Goal: Task Accomplishment & Management: Complete application form

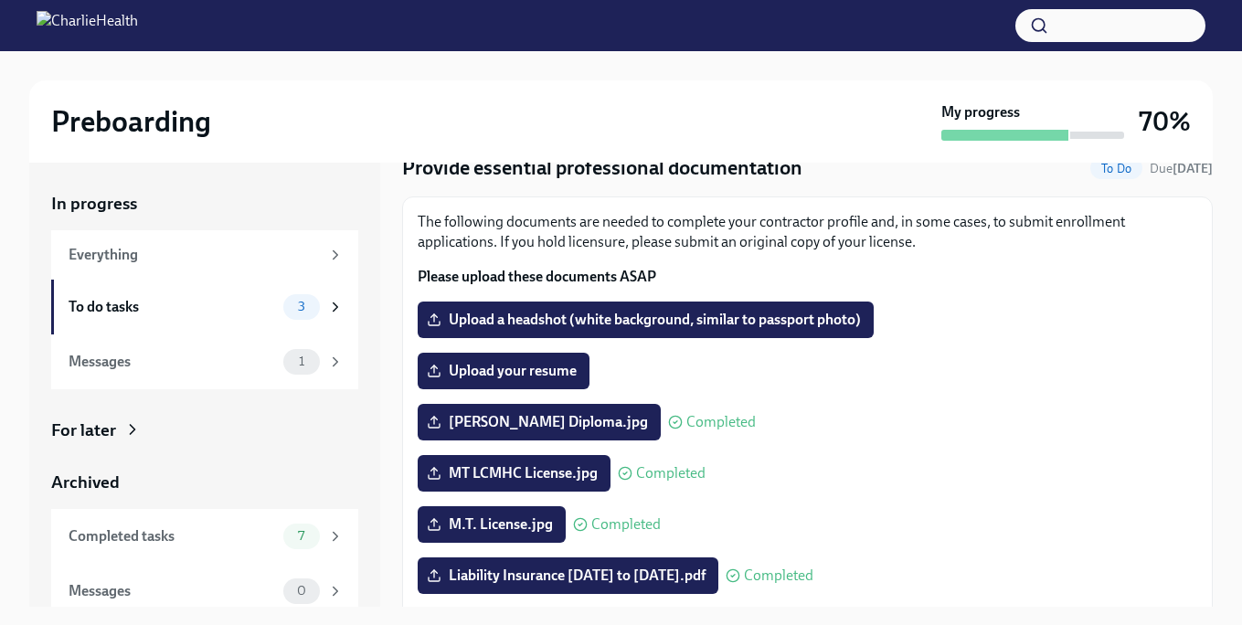
scroll to position [91, 0]
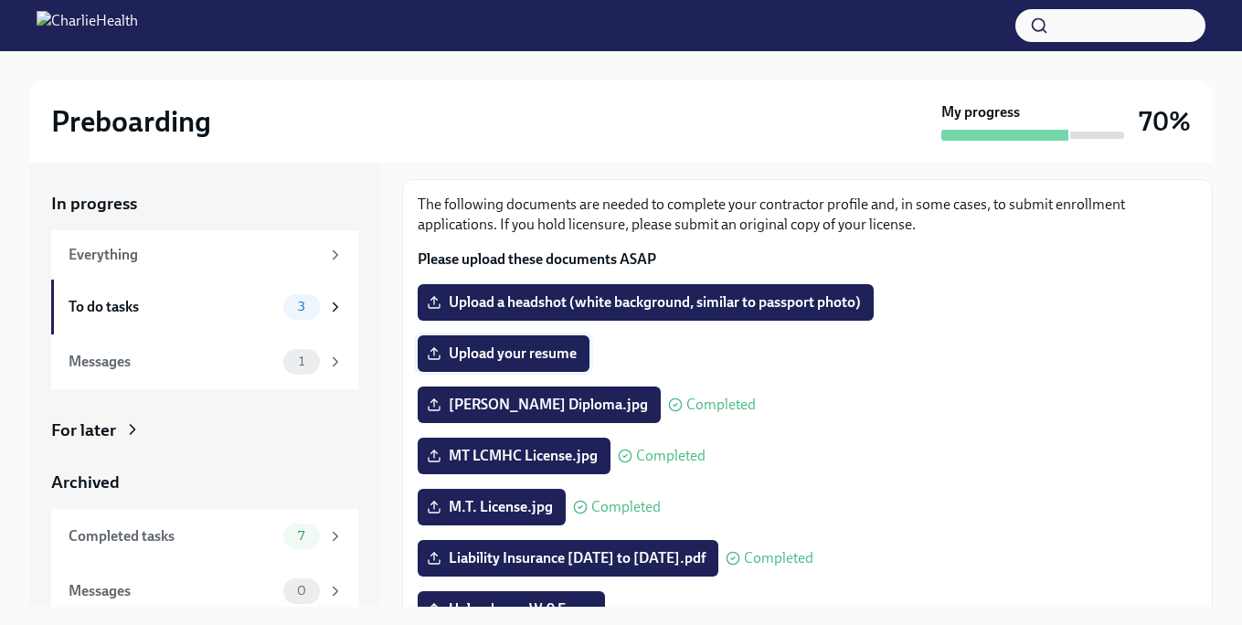
click at [478, 349] on span "Upload your resume" at bounding box center [504, 354] width 146 height 18
click at [0, 0] on input "Upload your resume" at bounding box center [0, 0] width 0 height 0
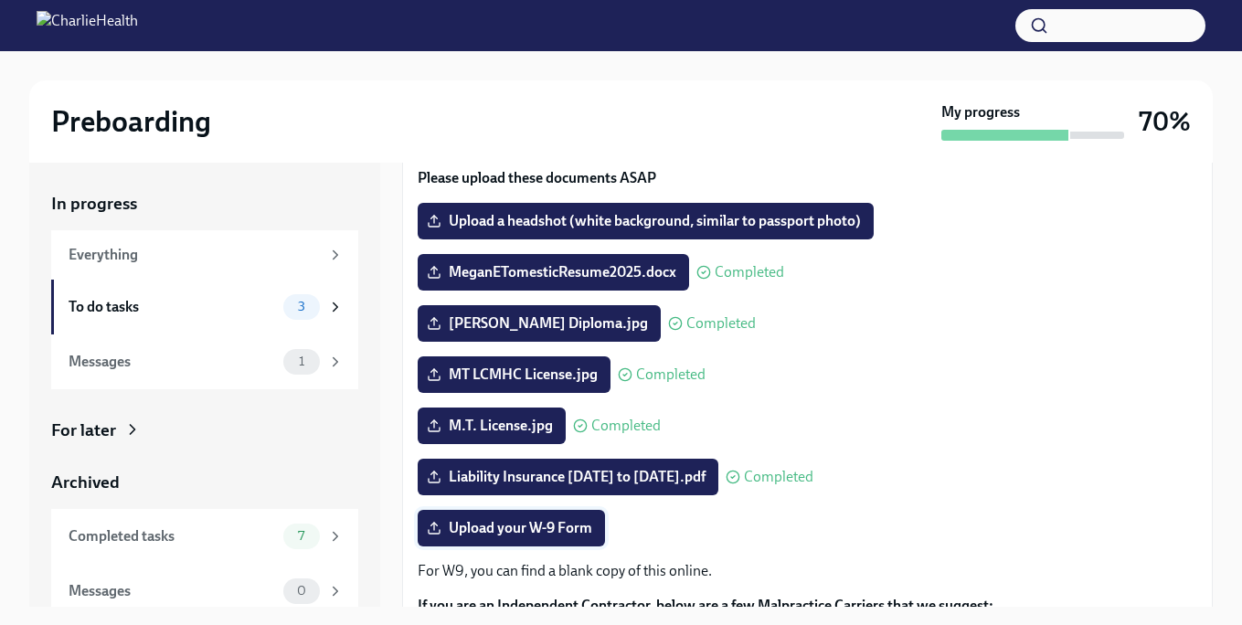
scroll to position [177, 0]
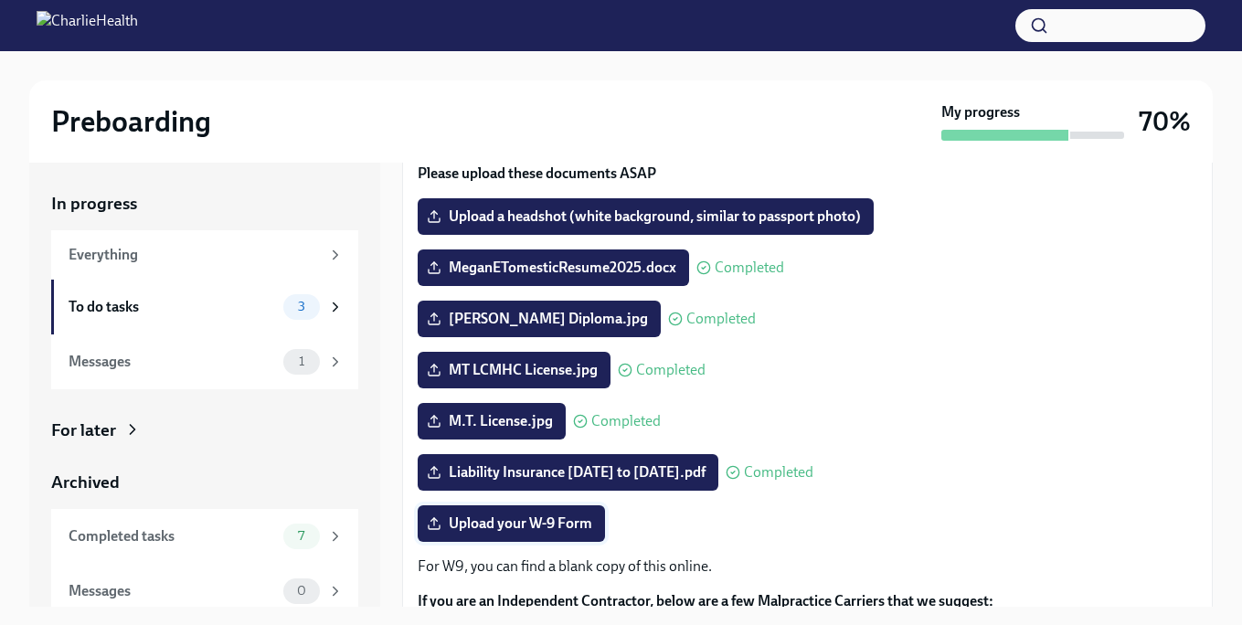
click at [564, 524] on span "Upload your W-9 Form" at bounding box center [512, 524] width 162 height 18
click at [0, 0] on input "Upload your W-9 Form" at bounding box center [0, 0] width 0 height 0
click at [106, 313] on div "To do tasks" at bounding box center [173, 307] width 208 height 20
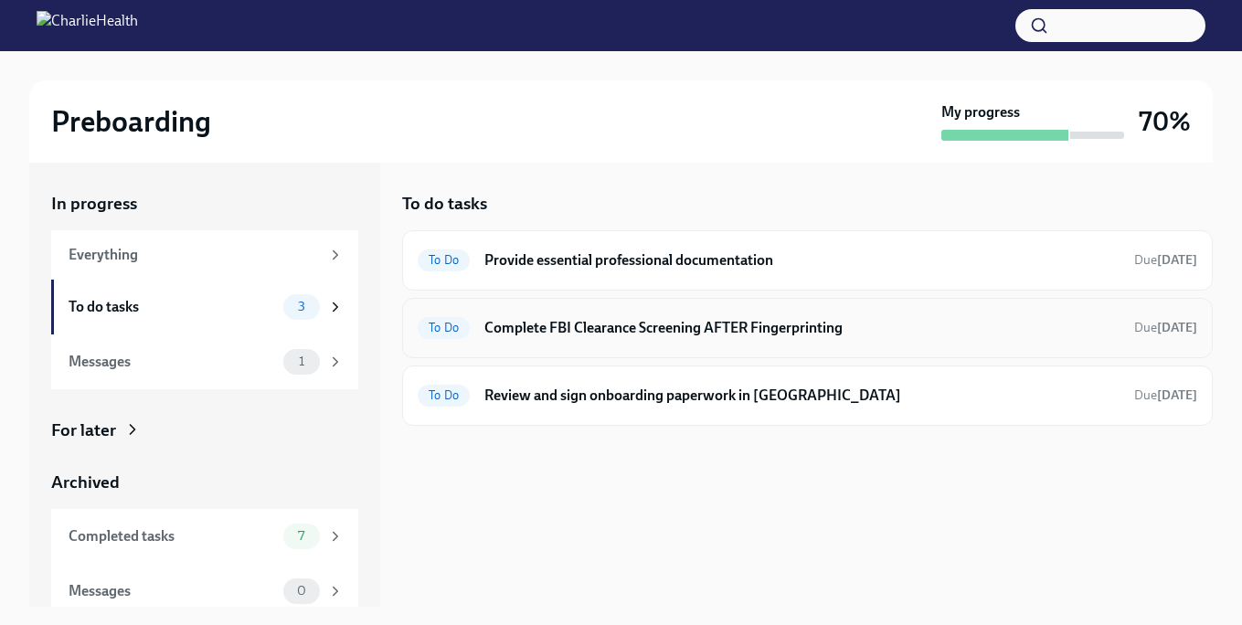
click at [531, 324] on h6 "Complete FBI Clearance Screening AFTER Fingerprinting" at bounding box center [802, 328] width 635 height 20
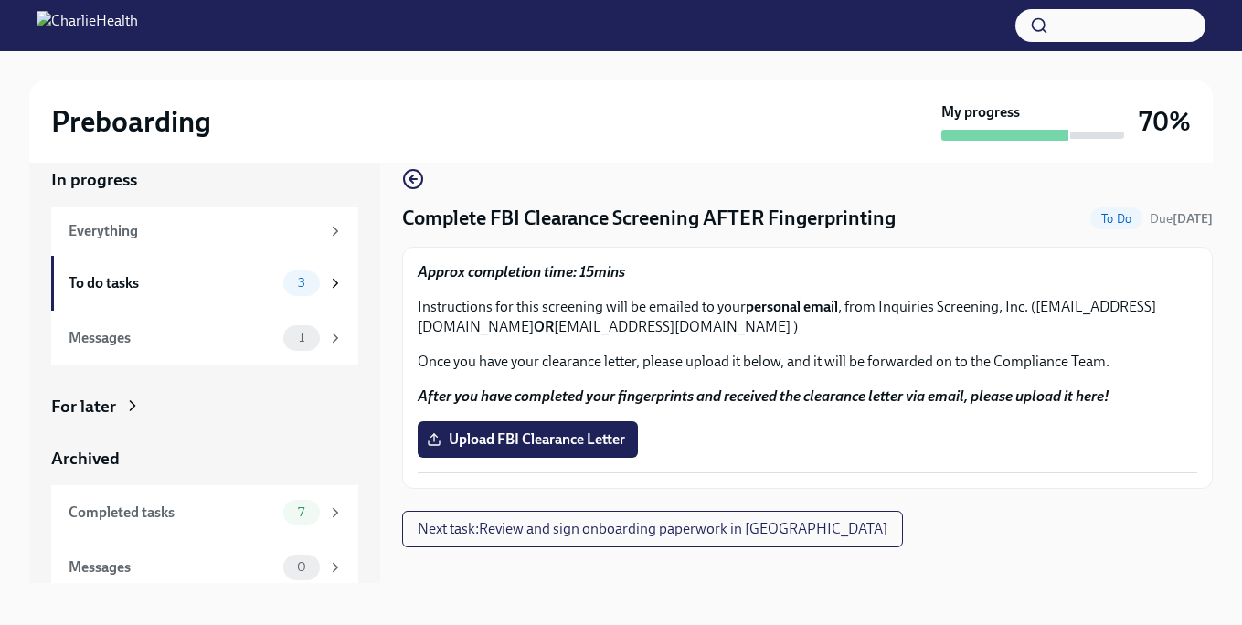
scroll to position [33, 0]
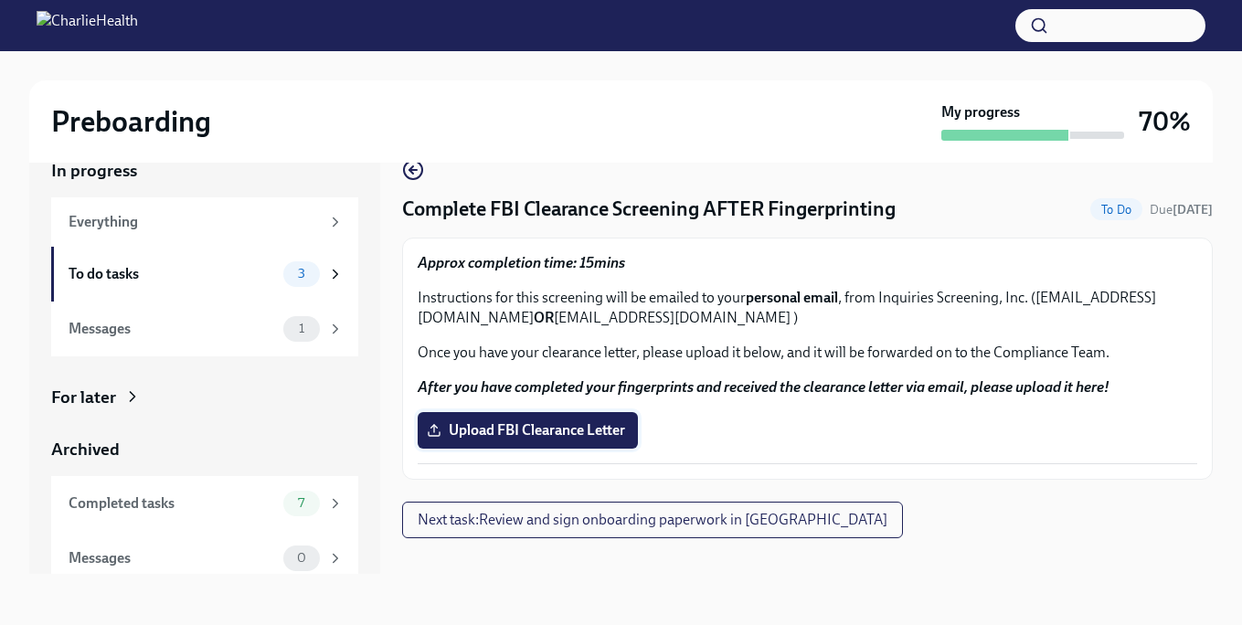
click at [574, 430] on span "Upload FBI Clearance Letter" at bounding box center [528, 430] width 195 height 18
click at [0, 0] on input "Upload FBI Clearance Letter" at bounding box center [0, 0] width 0 height 0
click at [513, 434] on span "Upload FBI Clearance Letter" at bounding box center [528, 430] width 195 height 18
click at [0, 0] on input "Upload FBI Clearance Letter" at bounding box center [0, 0] width 0 height 0
click at [527, 432] on span "Clearance2025.pdf" at bounding box center [500, 430] width 138 height 18
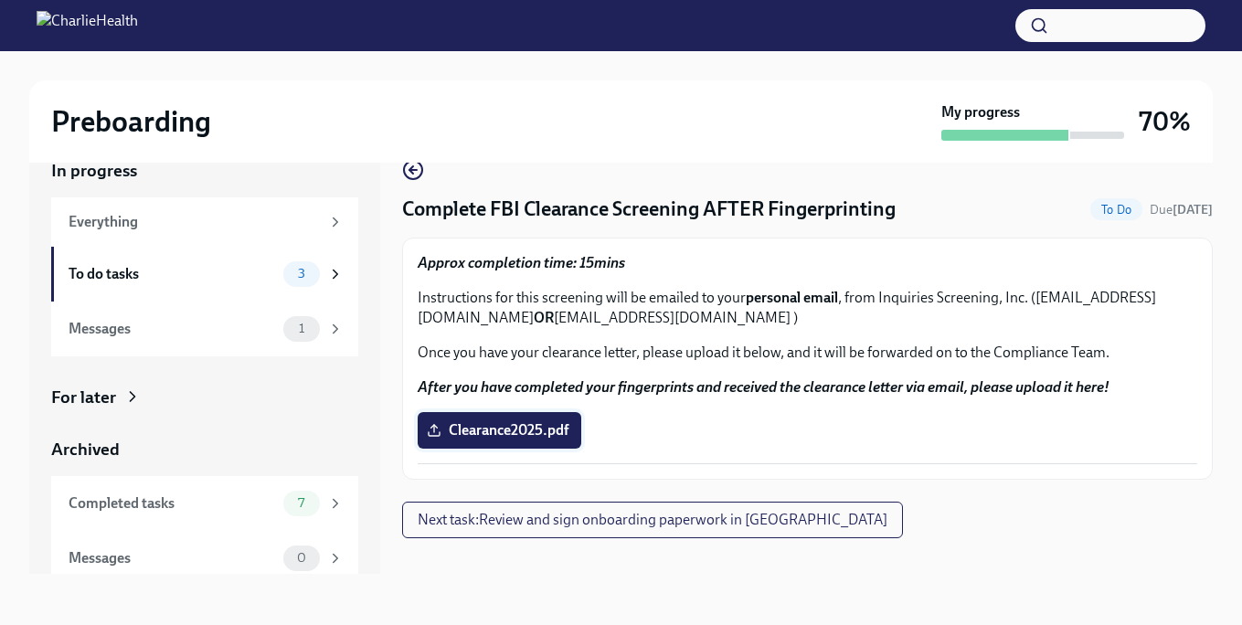
click at [0, 0] on input "Clearance2025.pdf" at bounding box center [0, 0] width 0 height 0
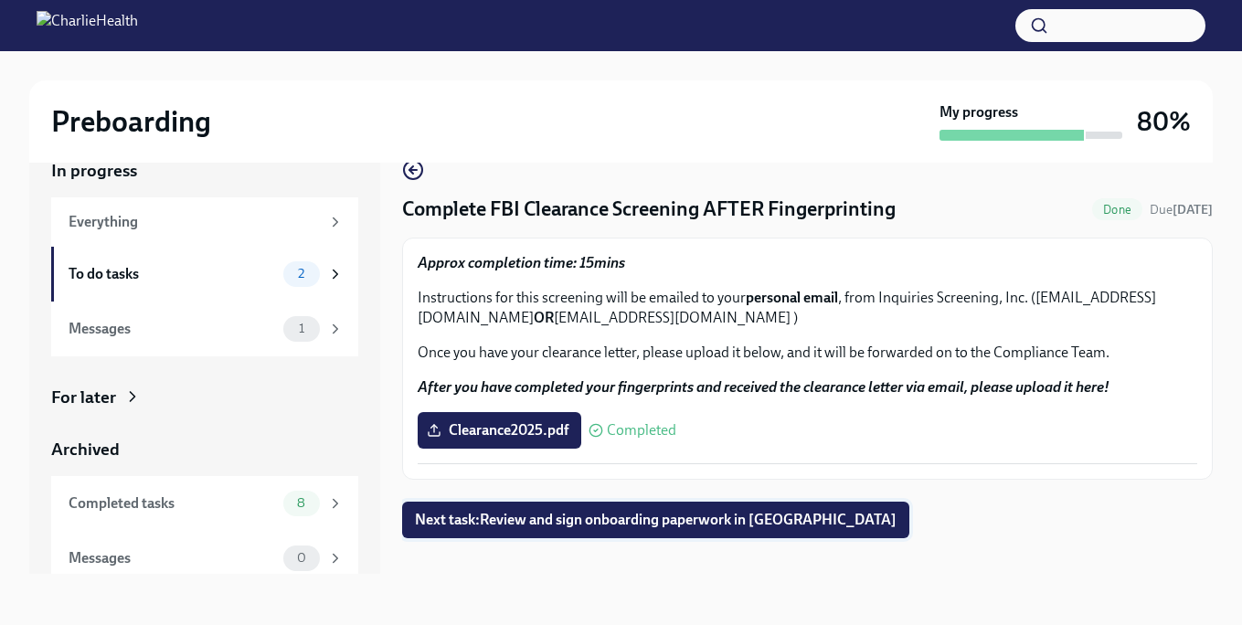
click at [688, 522] on span "Next task : Review and sign onboarding paperwork in [GEOGRAPHIC_DATA]" at bounding box center [656, 520] width 482 height 18
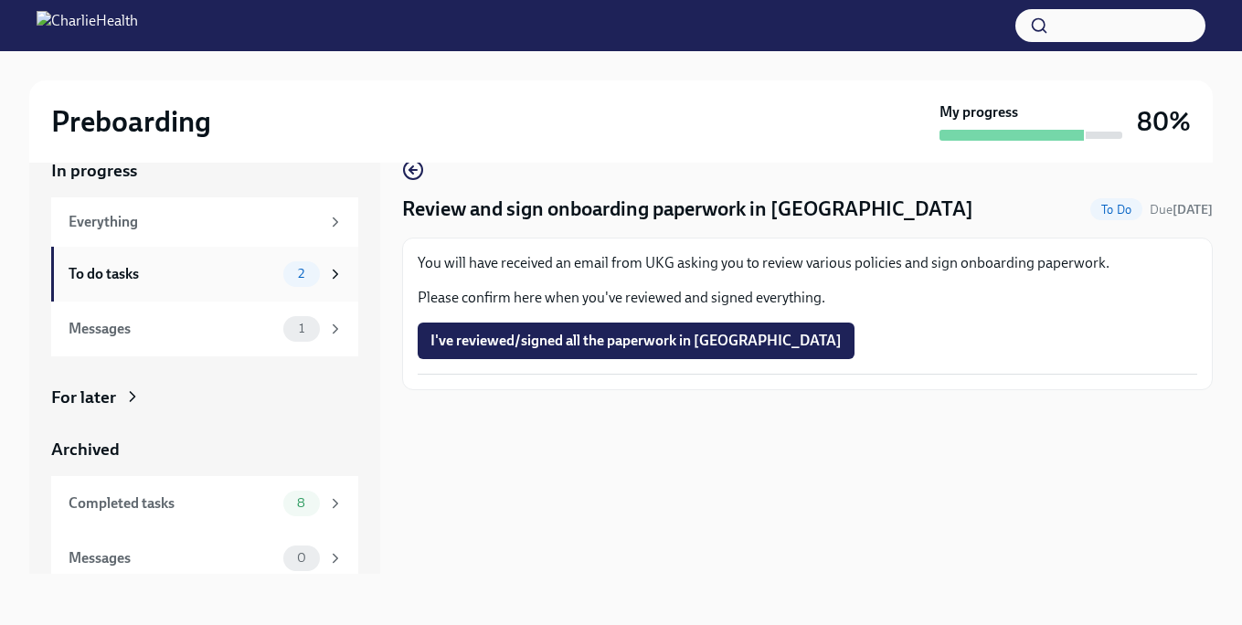
click at [158, 276] on div "To do tasks" at bounding box center [173, 274] width 208 height 20
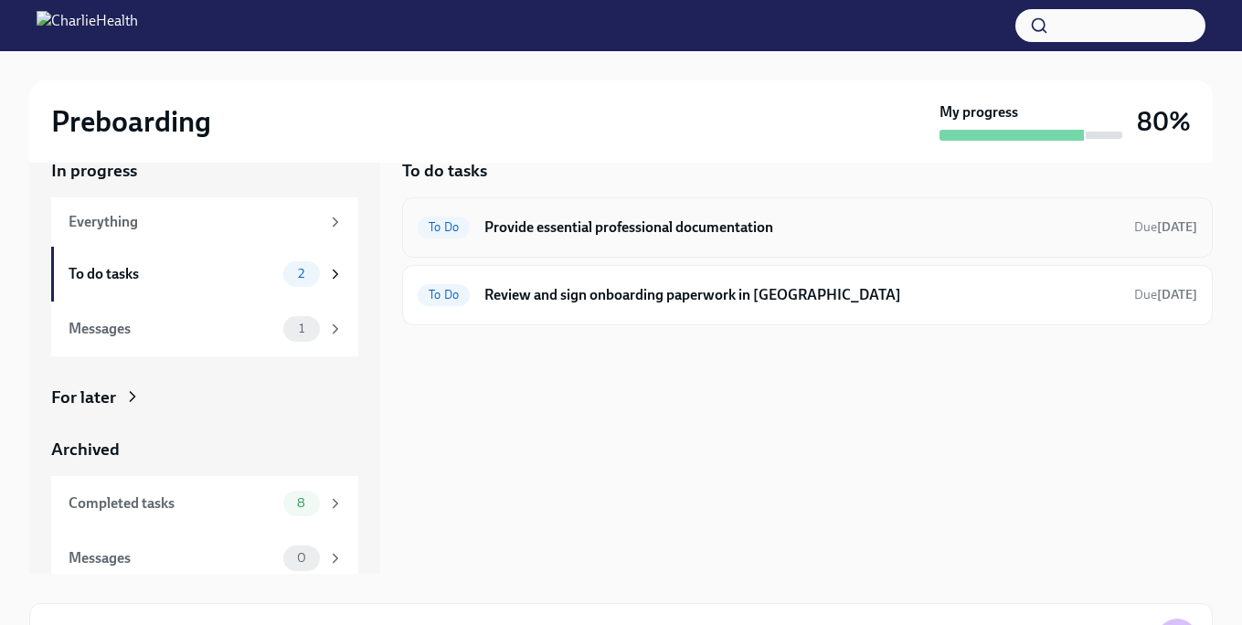
click at [682, 221] on h6 "Provide essential professional documentation" at bounding box center [802, 228] width 635 height 20
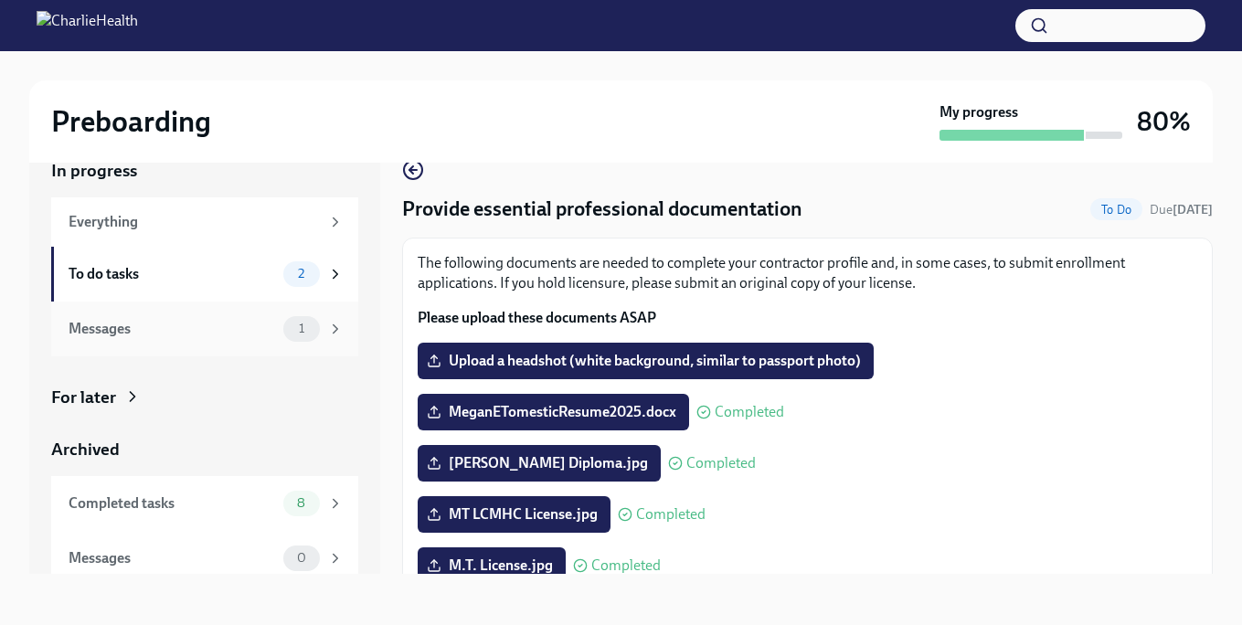
click at [135, 323] on div "Messages" at bounding box center [173, 329] width 208 height 20
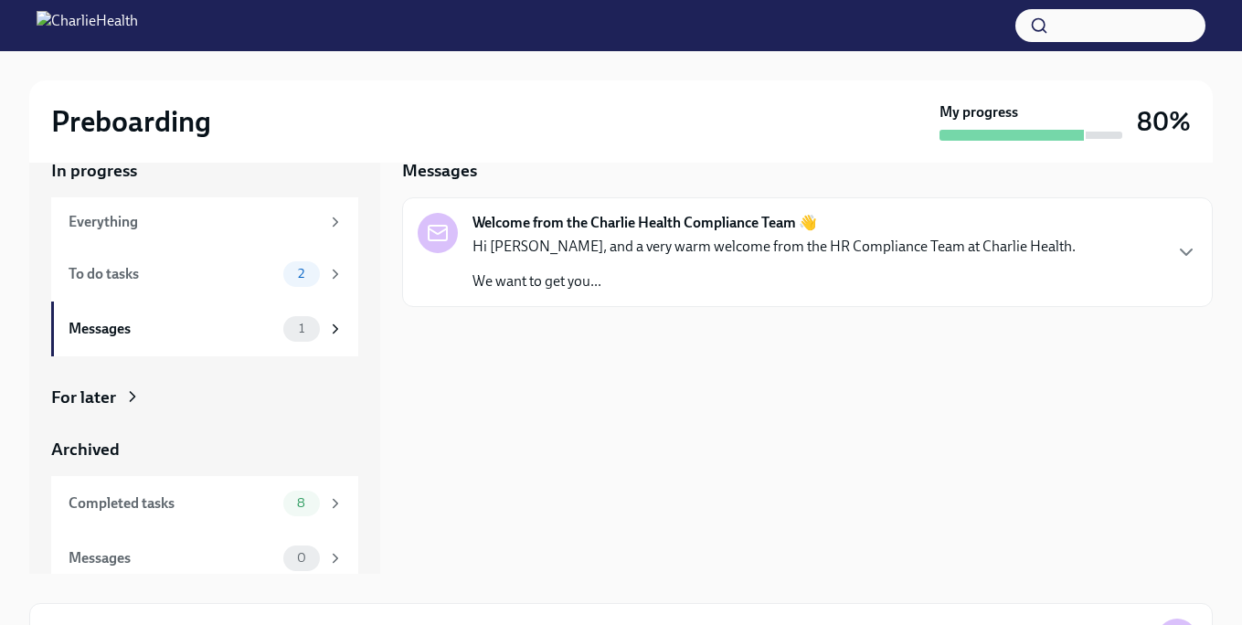
click at [946, 274] on p "We want to get you..." at bounding box center [774, 282] width 603 height 20
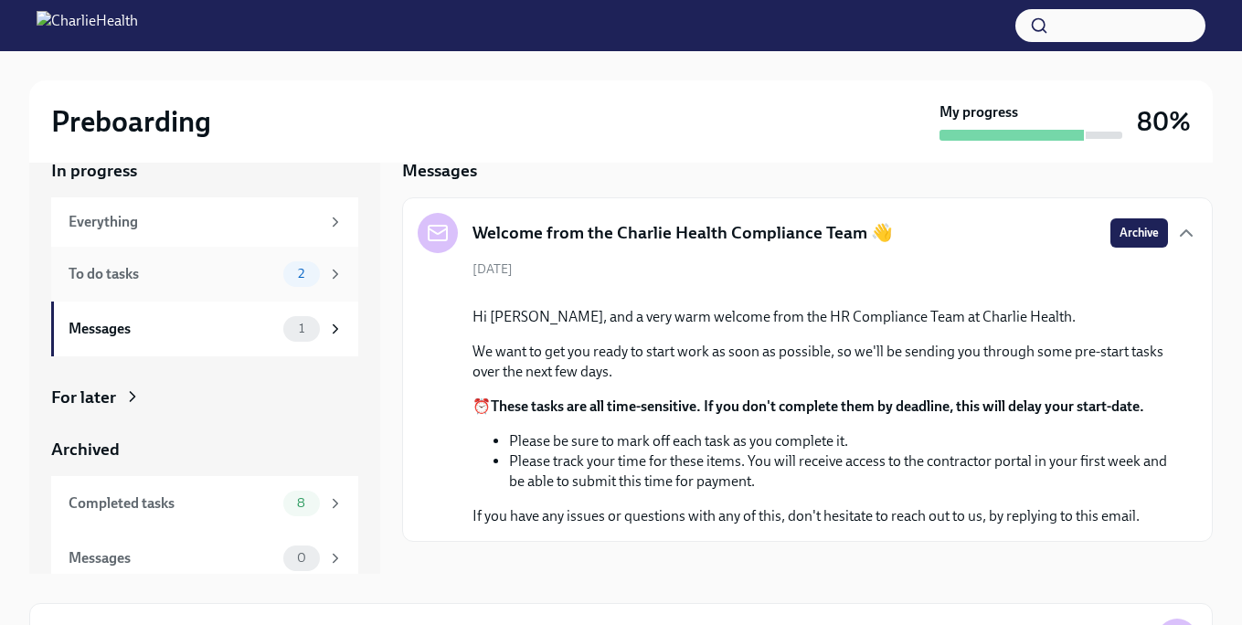
click at [144, 275] on div "To do tasks" at bounding box center [173, 274] width 208 height 20
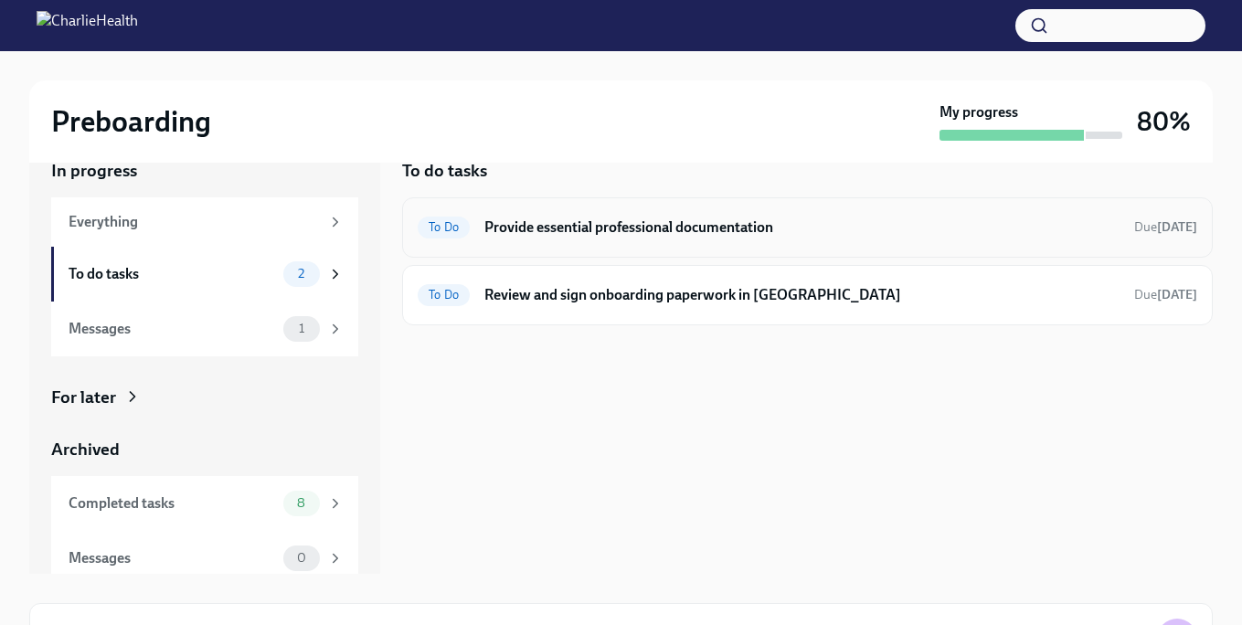
click at [755, 234] on h6 "Provide essential professional documentation" at bounding box center [802, 228] width 635 height 20
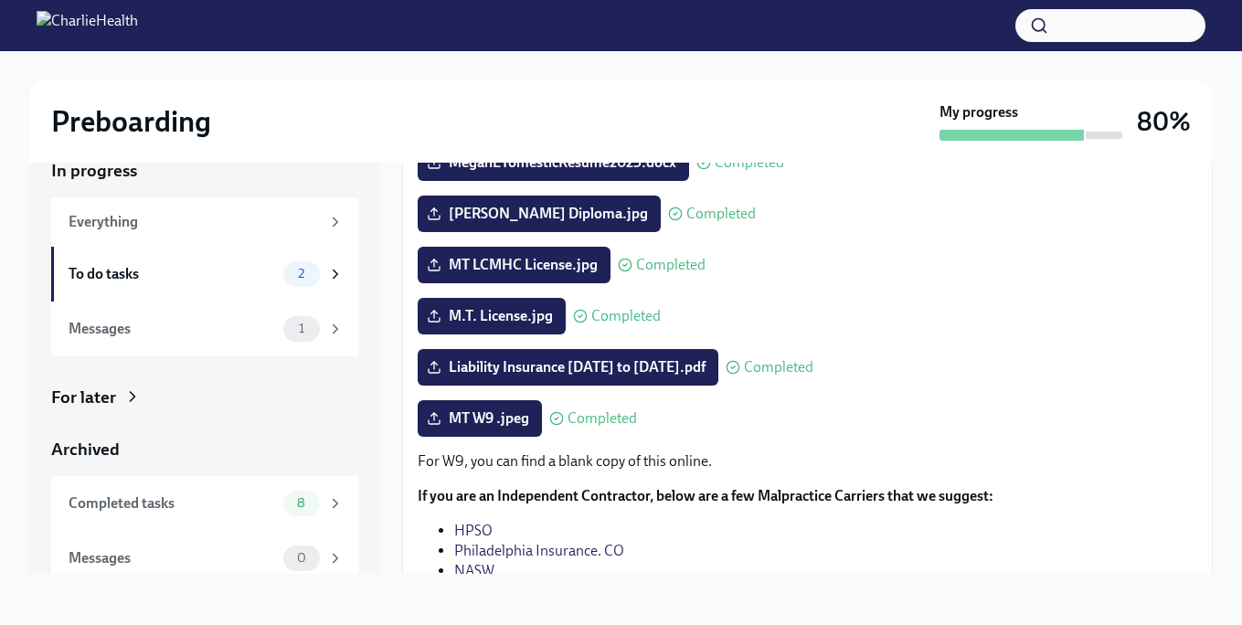
scroll to position [270, 0]
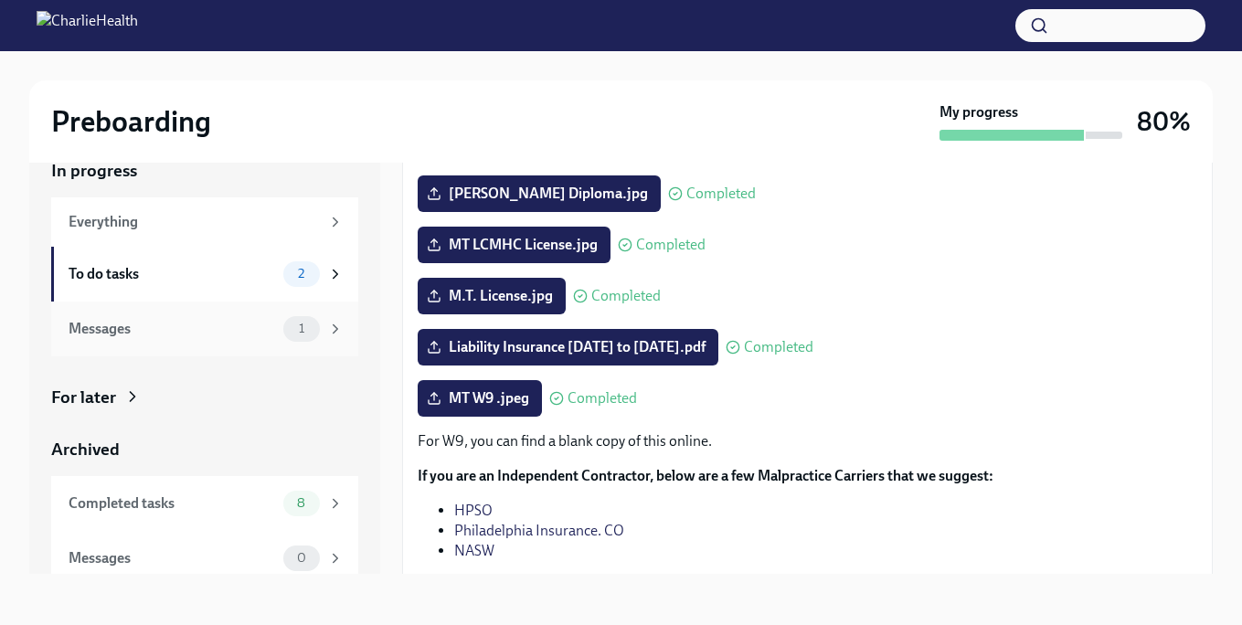
click at [133, 327] on div "Messages" at bounding box center [173, 329] width 208 height 20
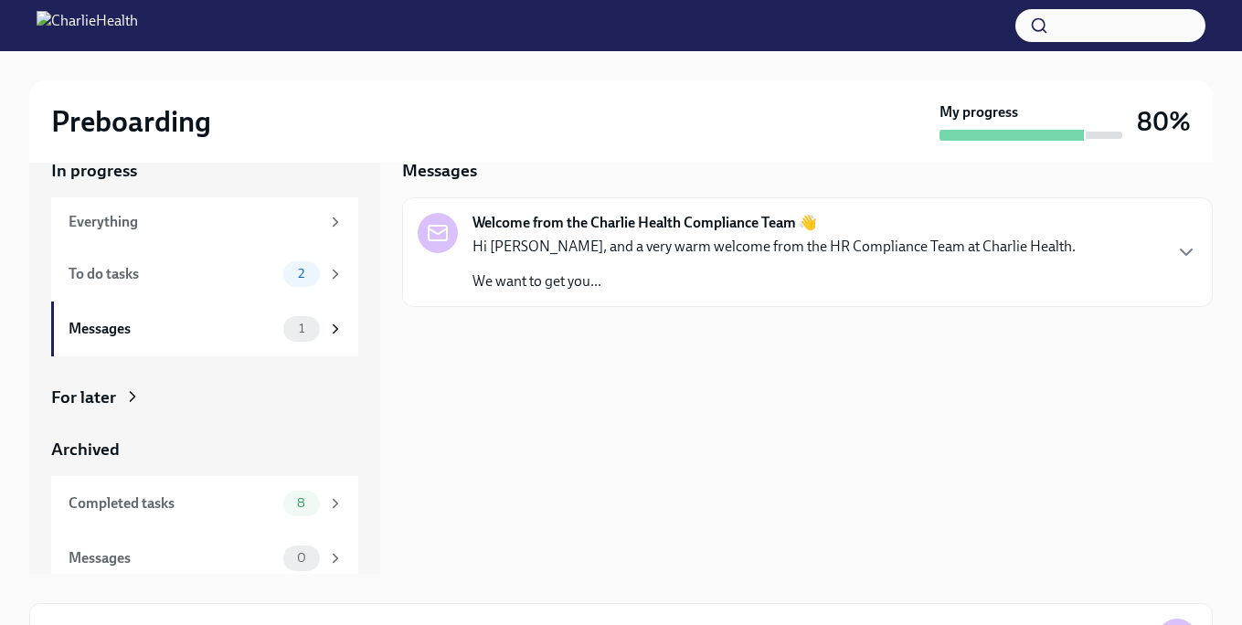
click at [620, 227] on strong "Welcome from the Charlie Health Compliance Team 👋" at bounding box center [645, 223] width 345 height 20
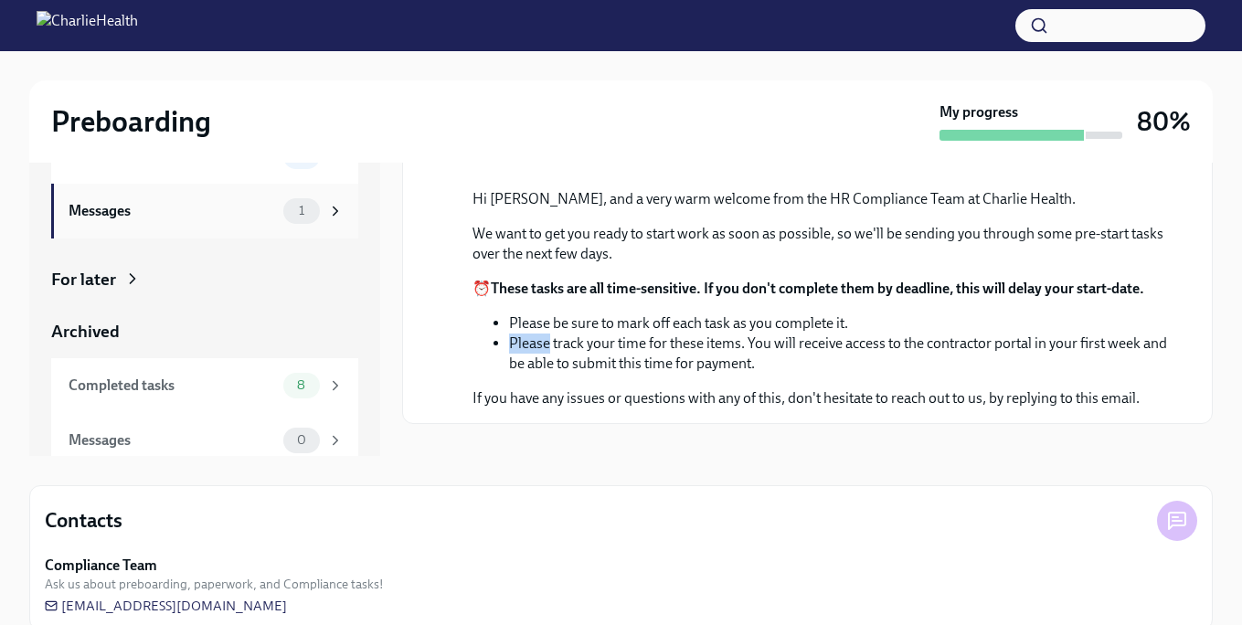
scroll to position [17, 0]
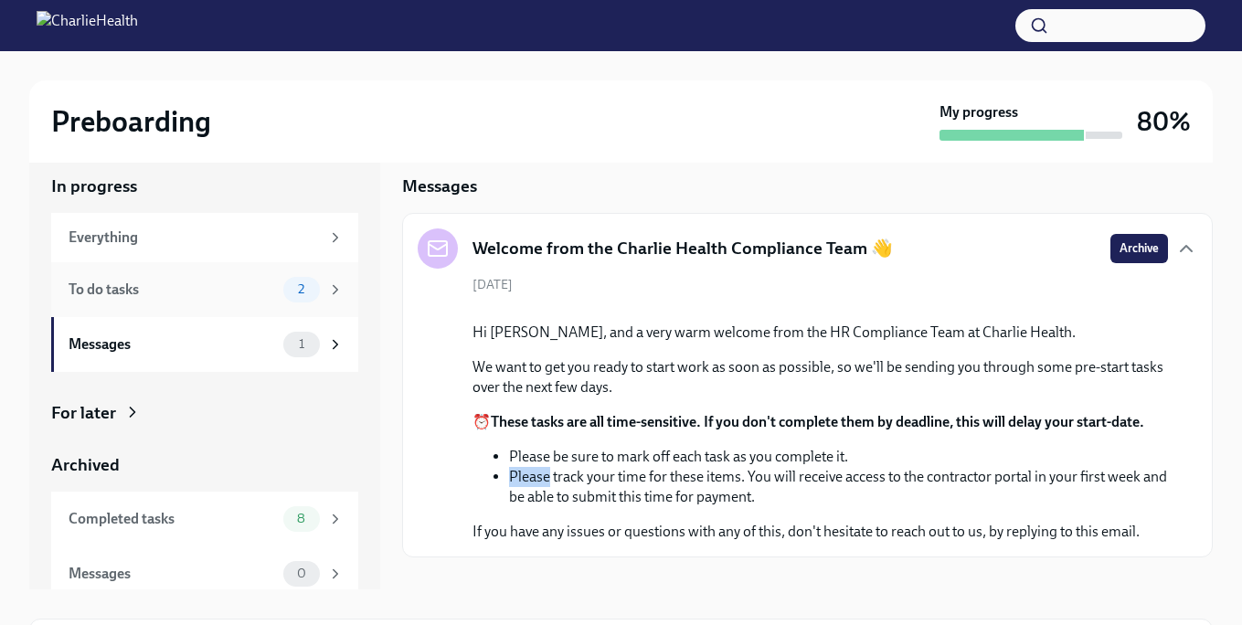
click at [141, 283] on div "To do tasks" at bounding box center [173, 290] width 208 height 20
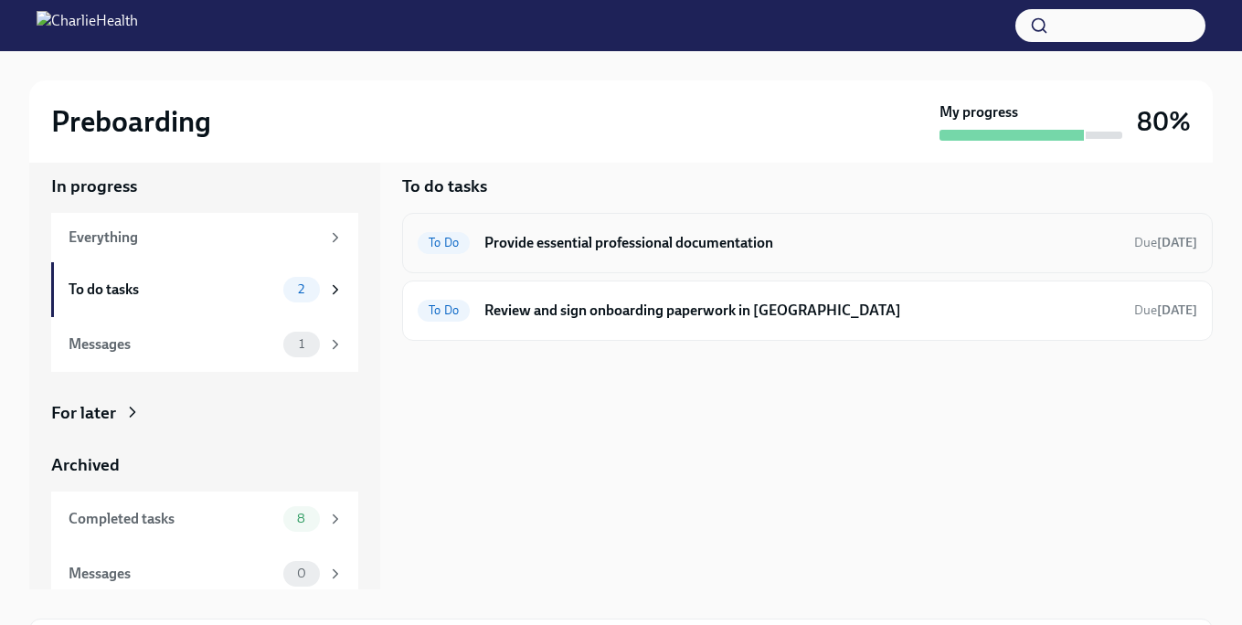
click at [708, 236] on h6 "Provide essential professional documentation" at bounding box center [802, 243] width 635 height 20
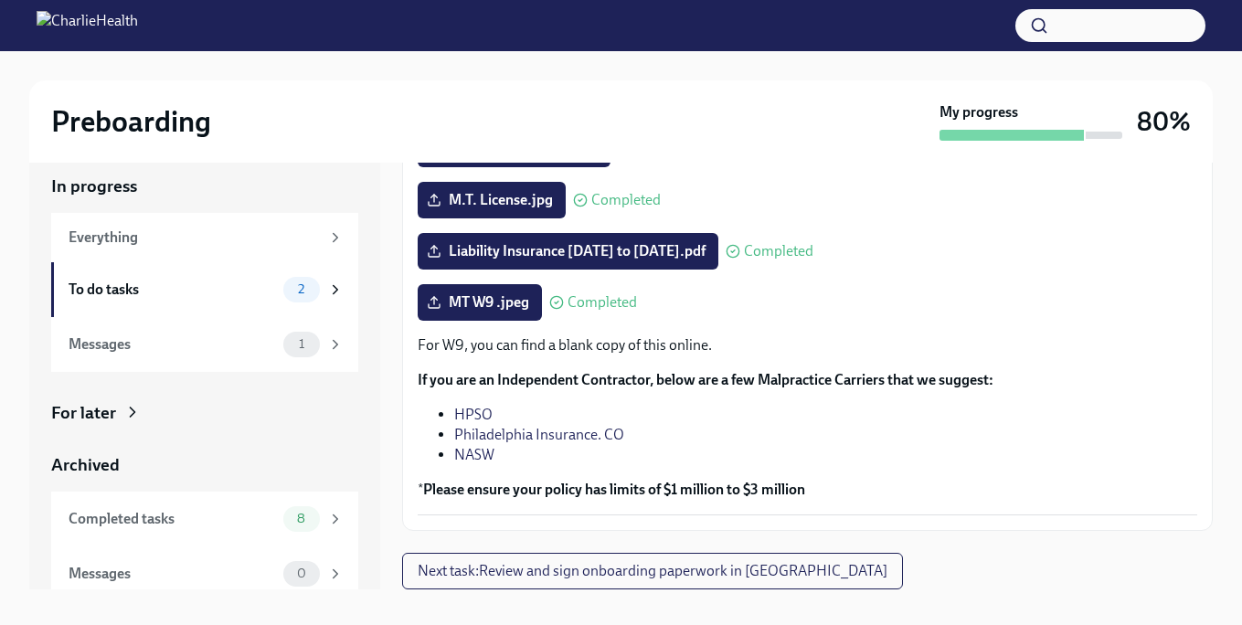
scroll to position [381, 0]
click at [728, 576] on span "Next task : Review and sign onboarding paperwork in [GEOGRAPHIC_DATA]" at bounding box center [653, 571] width 470 height 18
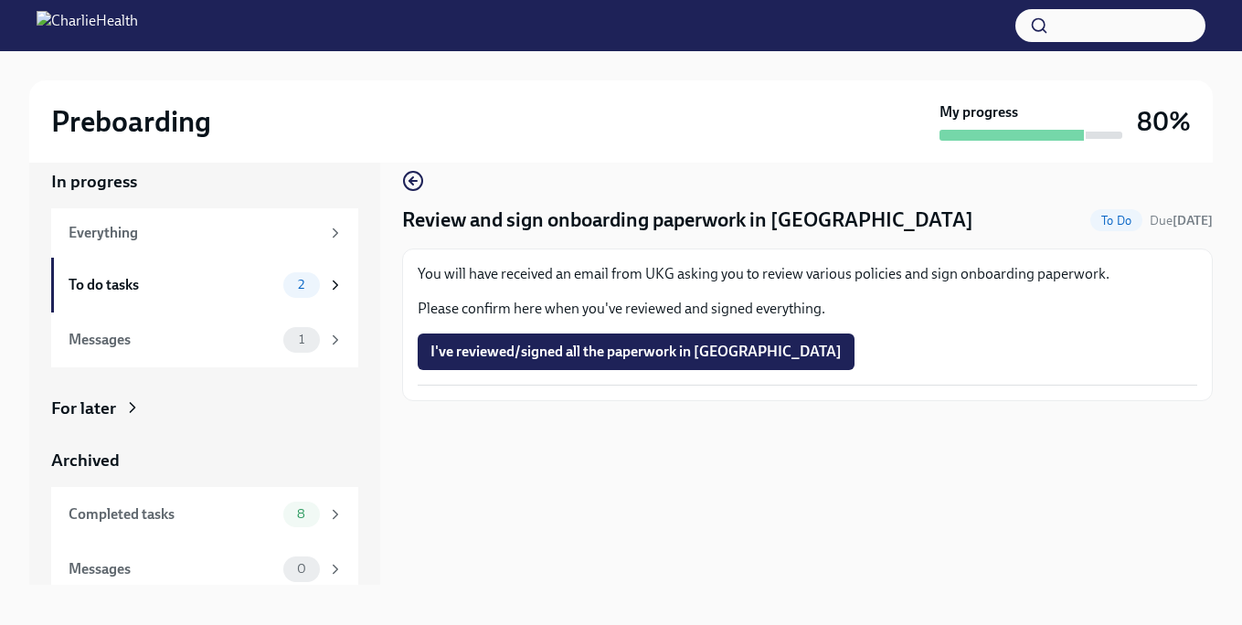
scroll to position [33, 0]
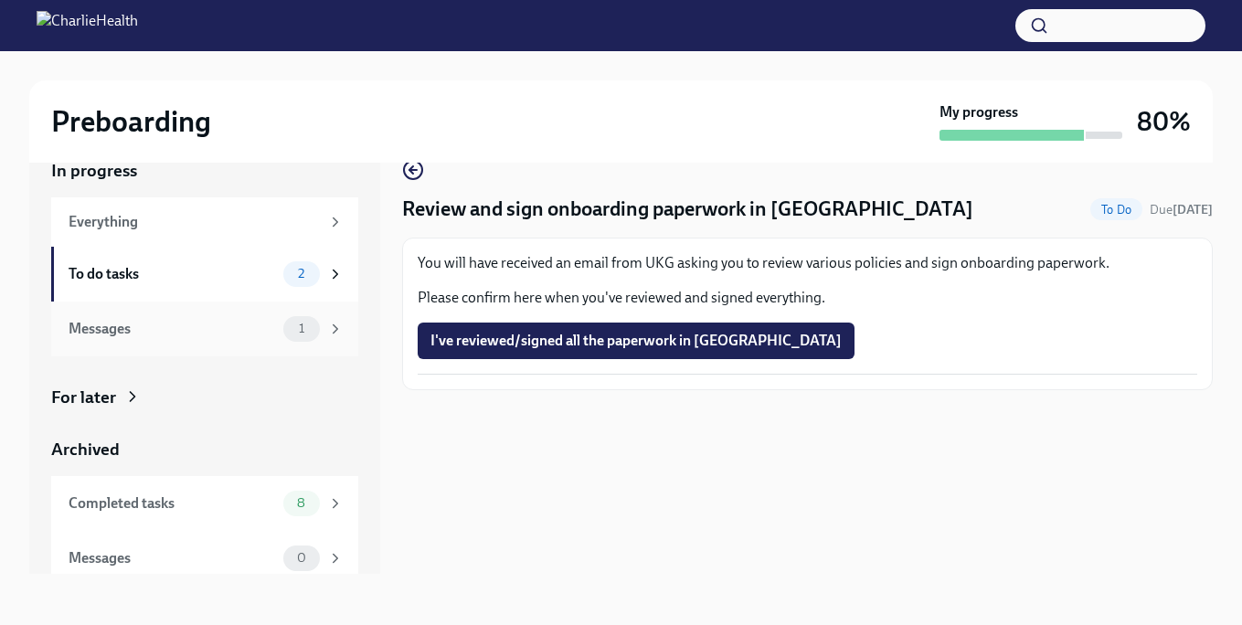
click at [117, 322] on div "Messages" at bounding box center [173, 329] width 208 height 20
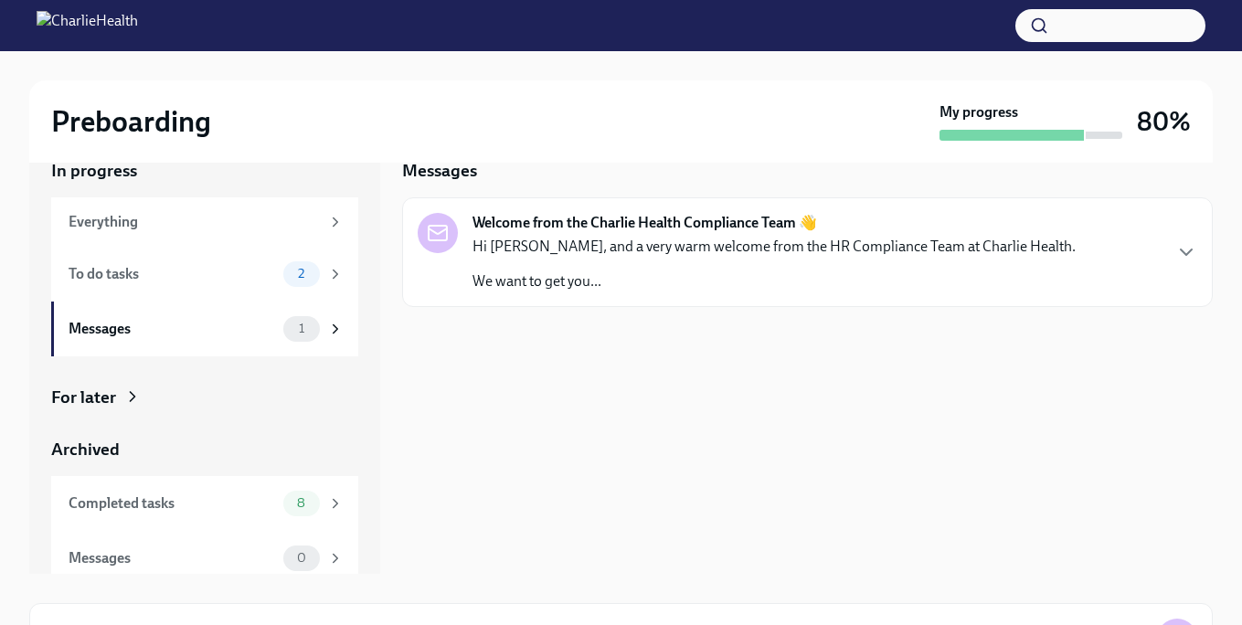
click at [676, 247] on p "Hi [PERSON_NAME], and a very warm welcome from the HR Compliance Team at Charli…" at bounding box center [774, 247] width 603 height 20
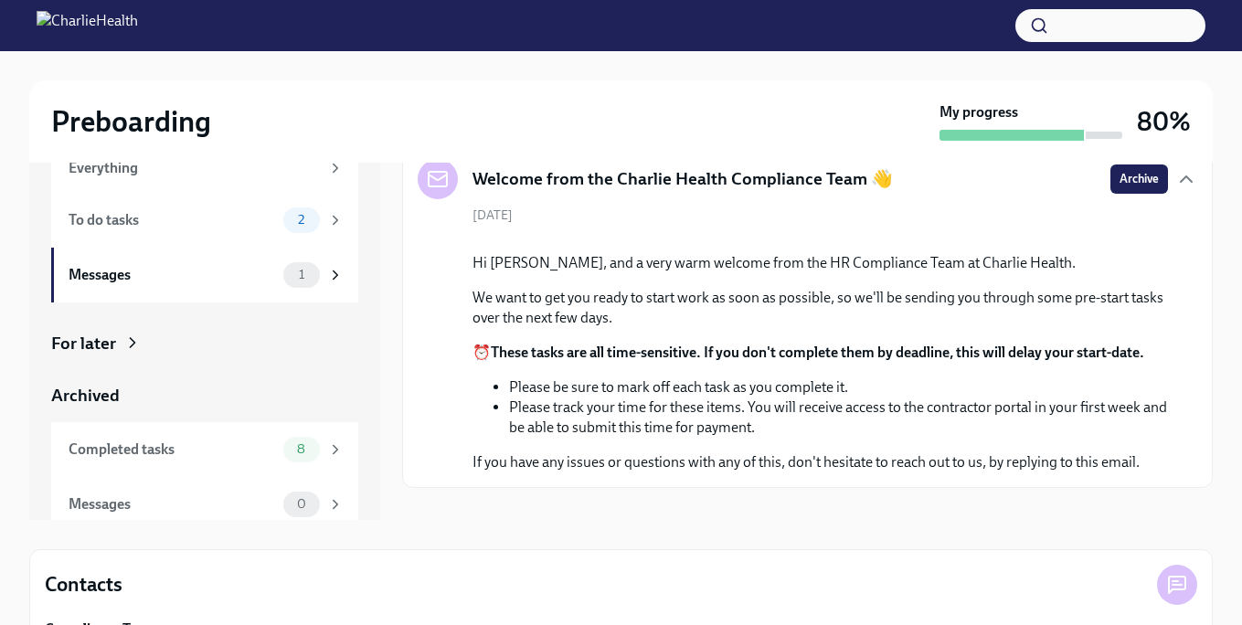
scroll to position [178, 0]
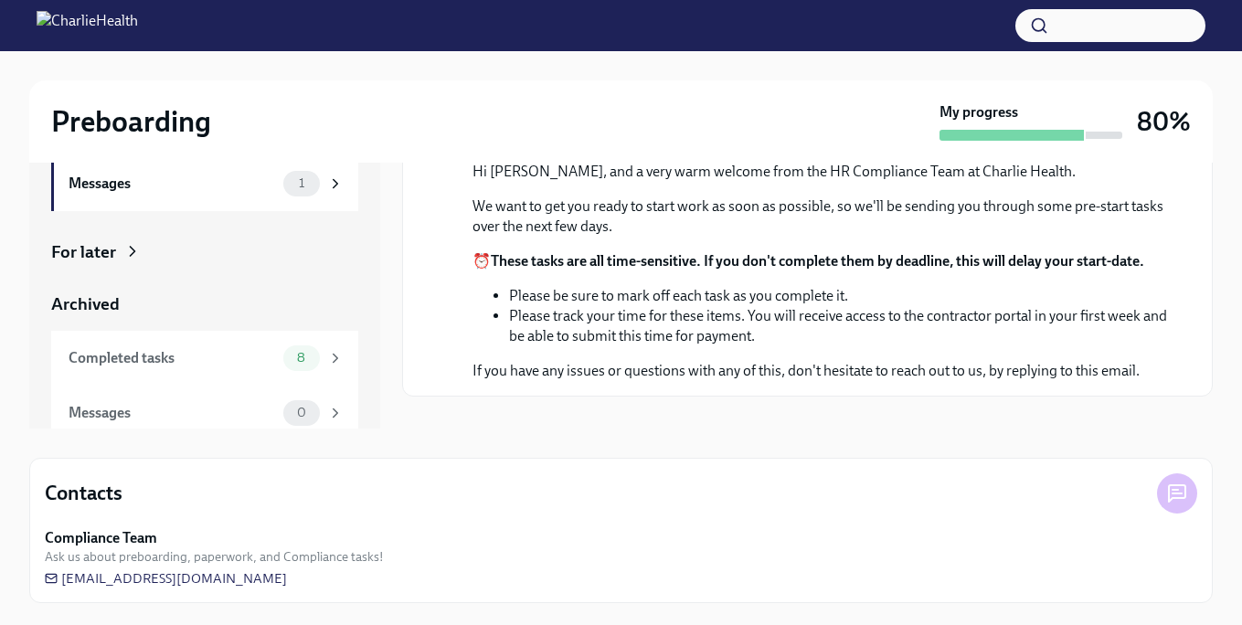
click at [1184, 495] on icon at bounding box center [1177, 494] width 22 height 22
click at [984, 346] on li "Please track your time for these items. You will receive access to the contract…" at bounding box center [838, 326] width 659 height 40
click at [255, 406] on div "Messages" at bounding box center [173, 413] width 208 height 20
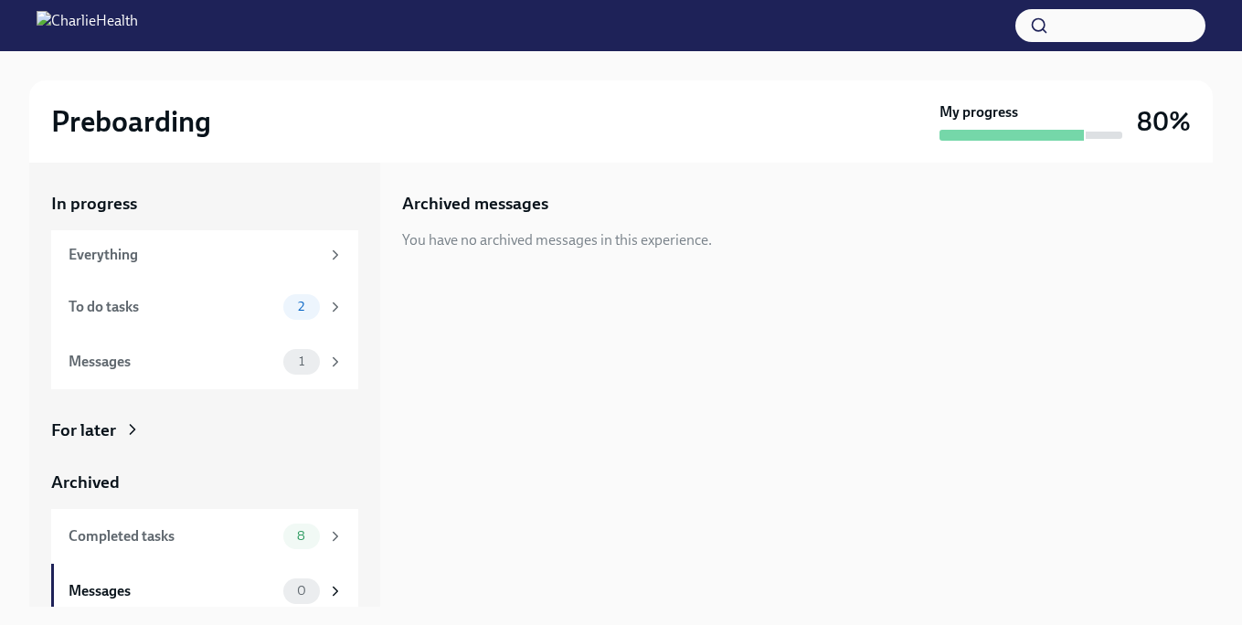
scroll to position [178, 0]
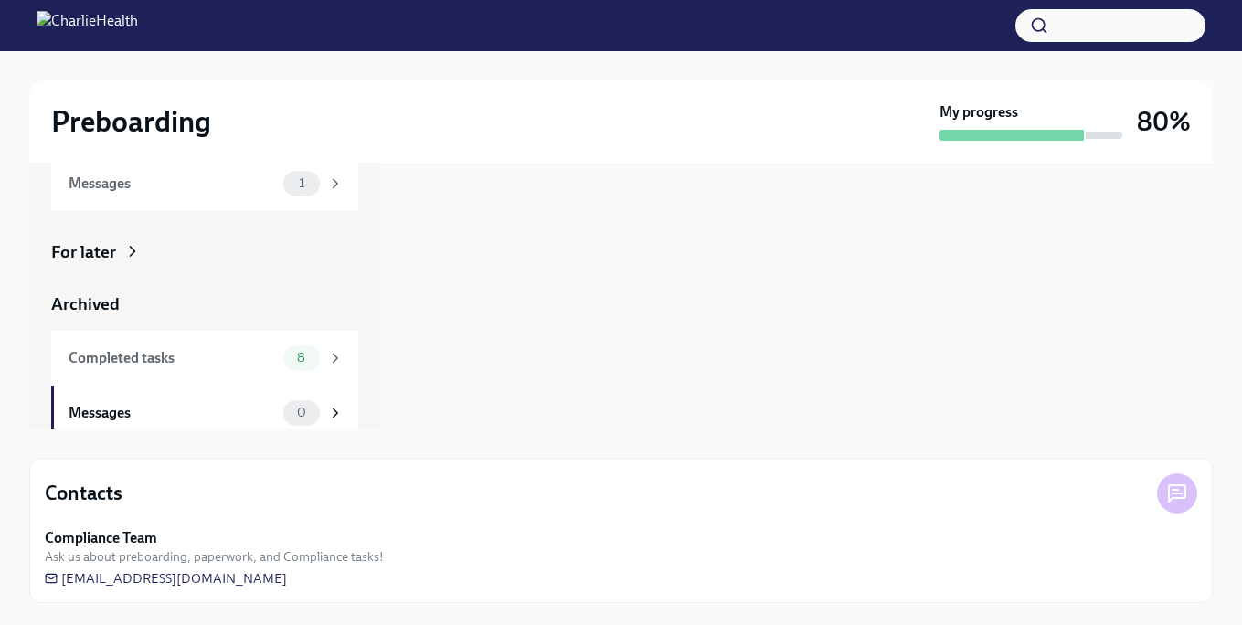
click at [179, 520] on div "Contacts Compliance Team Ask us about preboarding, paperwork, and Compliance ta…" at bounding box center [621, 530] width 1184 height 145
click at [164, 406] on div "Messages" at bounding box center [173, 413] width 208 height 20
click at [198, 363] on div "Completed tasks" at bounding box center [173, 358] width 208 height 20
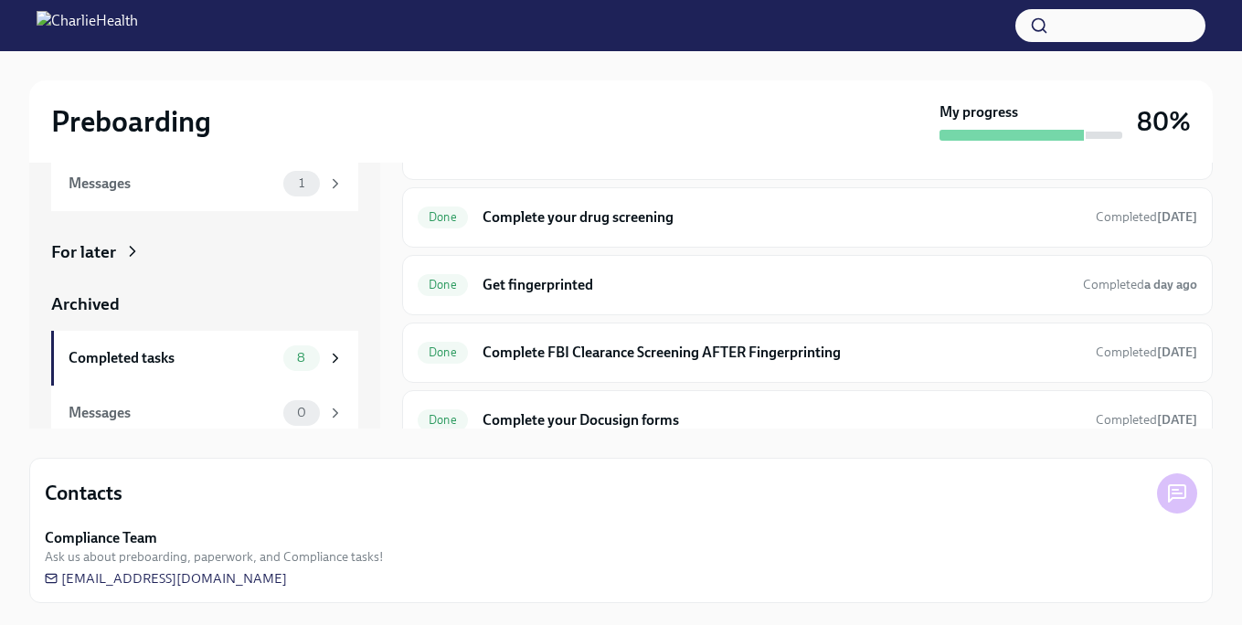
click at [101, 254] on div "For later" at bounding box center [83, 252] width 65 height 24
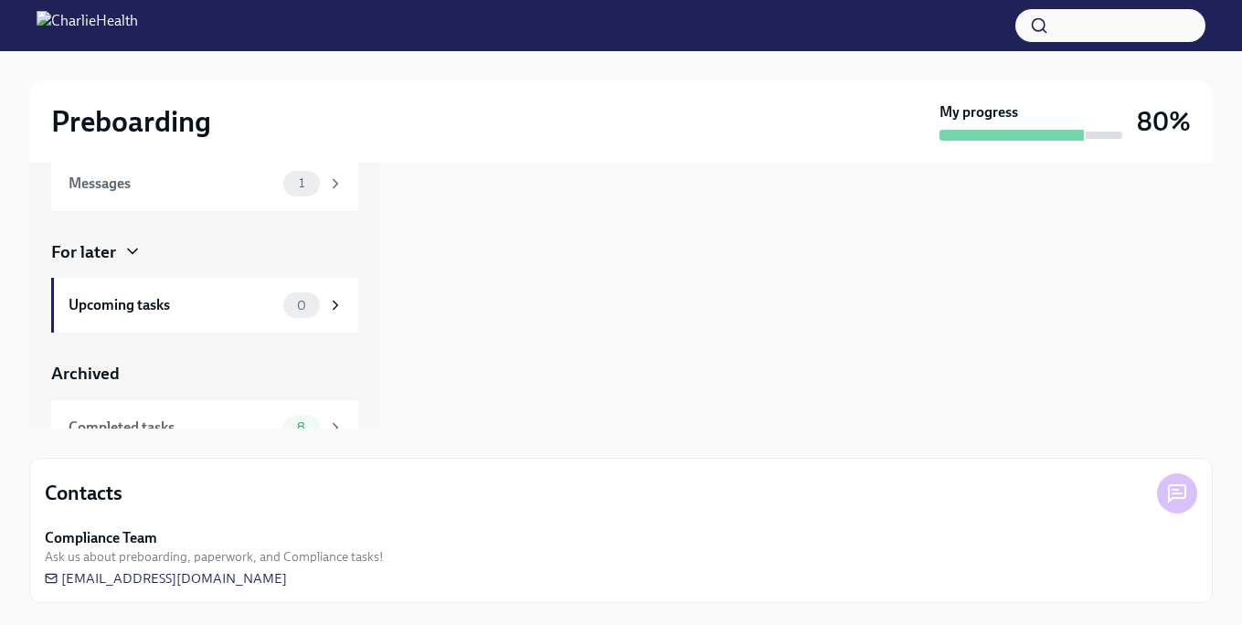
click at [113, 249] on div "For later" at bounding box center [83, 252] width 65 height 24
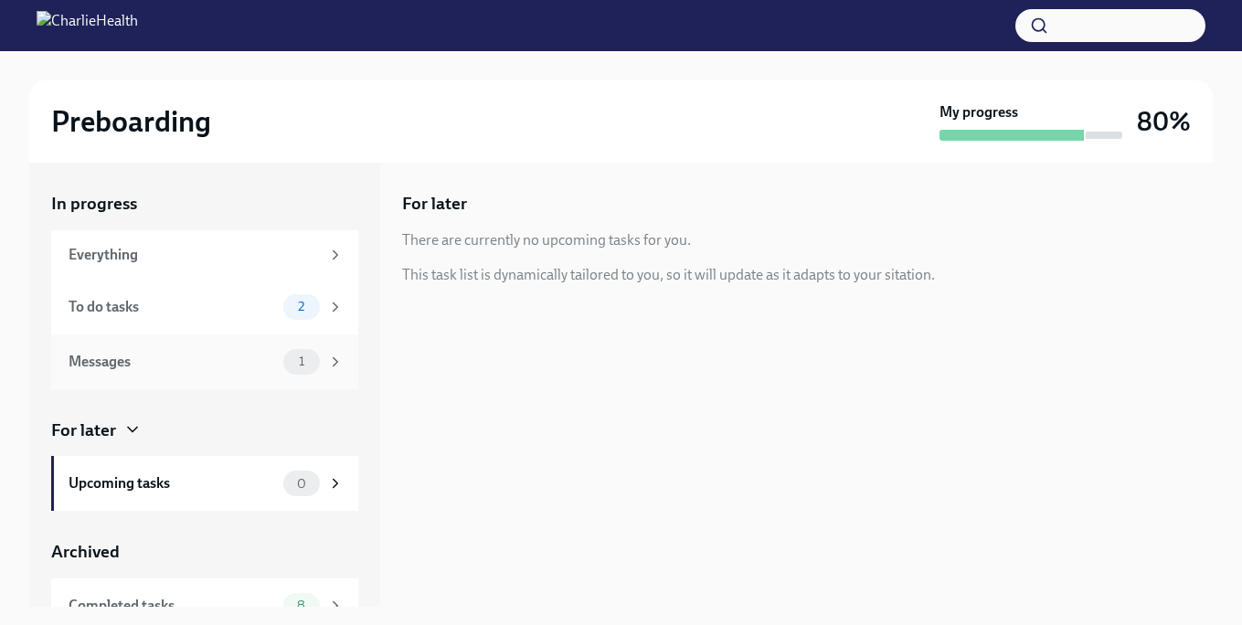
click at [242, 357] on div "Messages" at bounding box center [173, 362] width 208 height 20
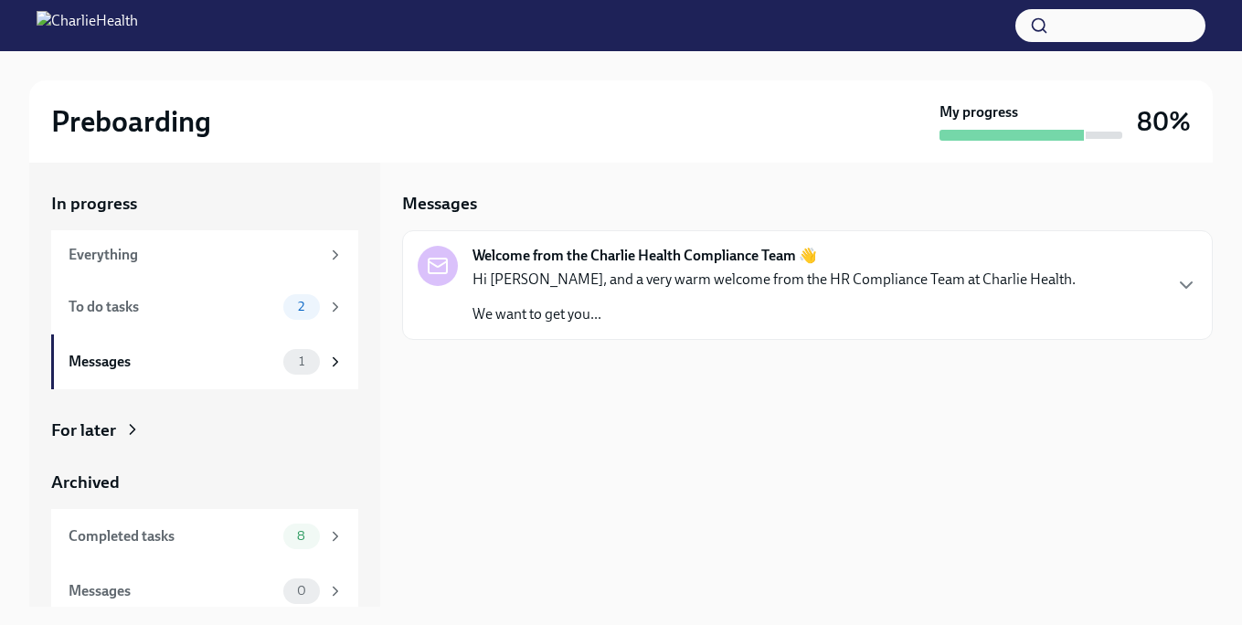
click at [777, 305] on p "We want to get you..." at bounding box center [774, 314] width 603 height 20
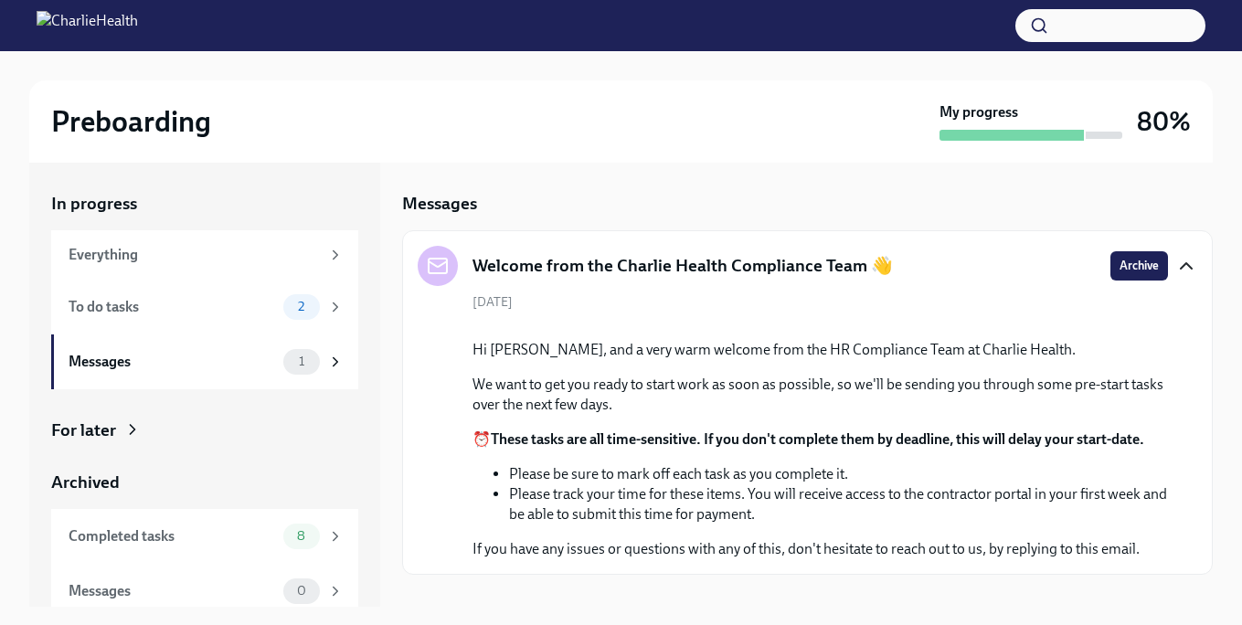
click at [1177, 261] on icon "button" at bounding box center [1187, 266] width 22 height 22
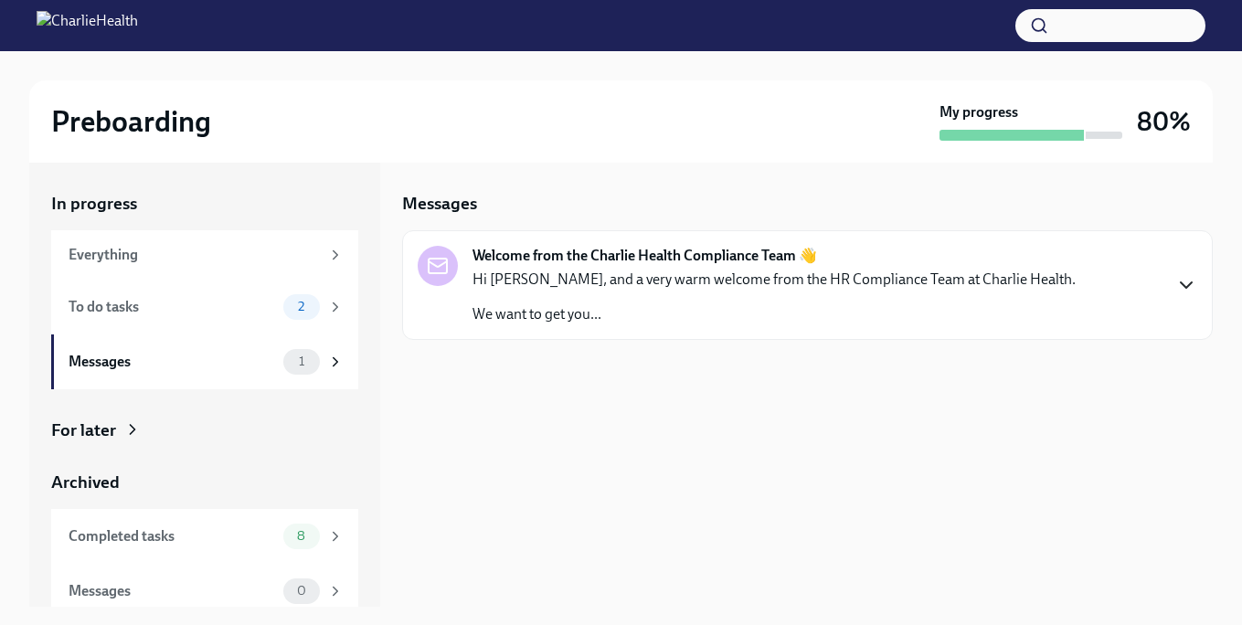
click at [741, 293] on div "Hi [PERSON_NAME], and a very warm welcome from the HR Compliance Team at Charli…" at bounding box center [774, 297] width 603 height 55
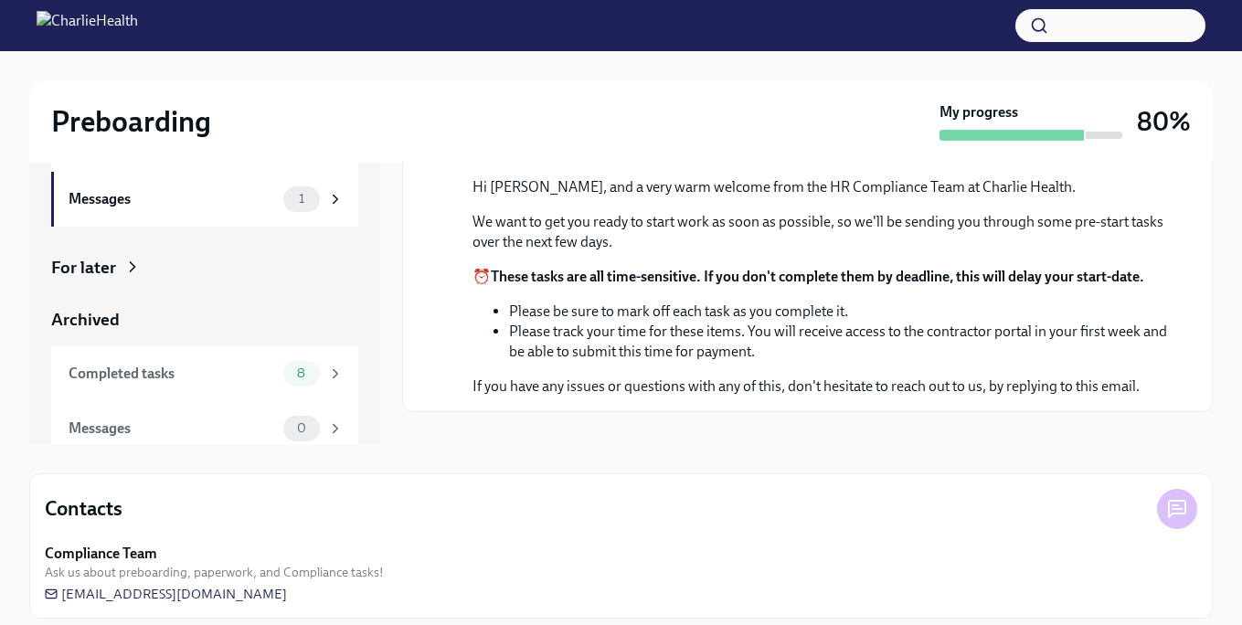
scroll to position [178, 0]
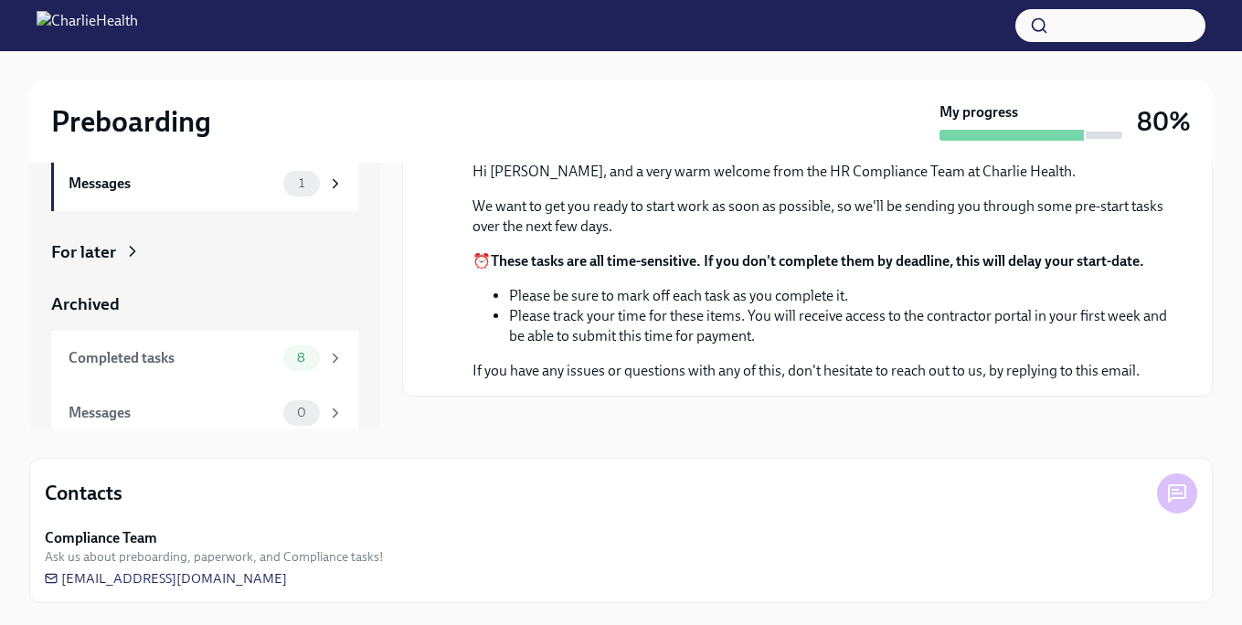
click at [666, 346] on li "Please track your time for these items. You will receive access to the contract…" at bounding box center [838, 326] width 659 height 40
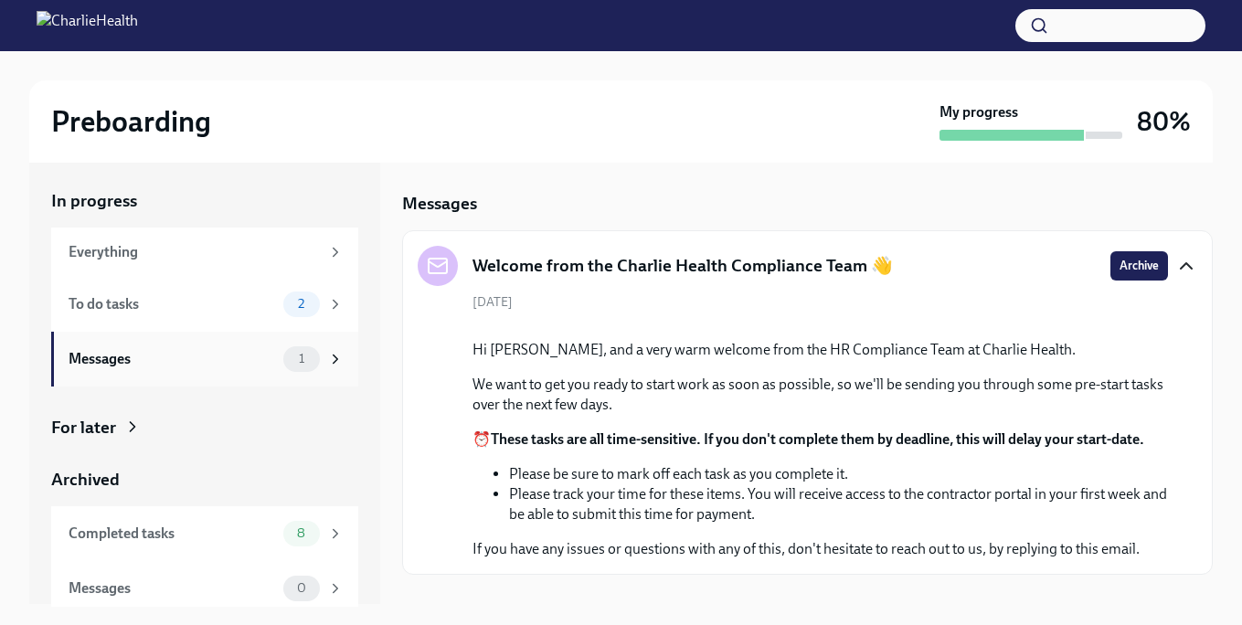
scroll to position [4, 0]
click at [156, 304] on div "To do tasks" at bounding box center [173, 303] width 208 height 20
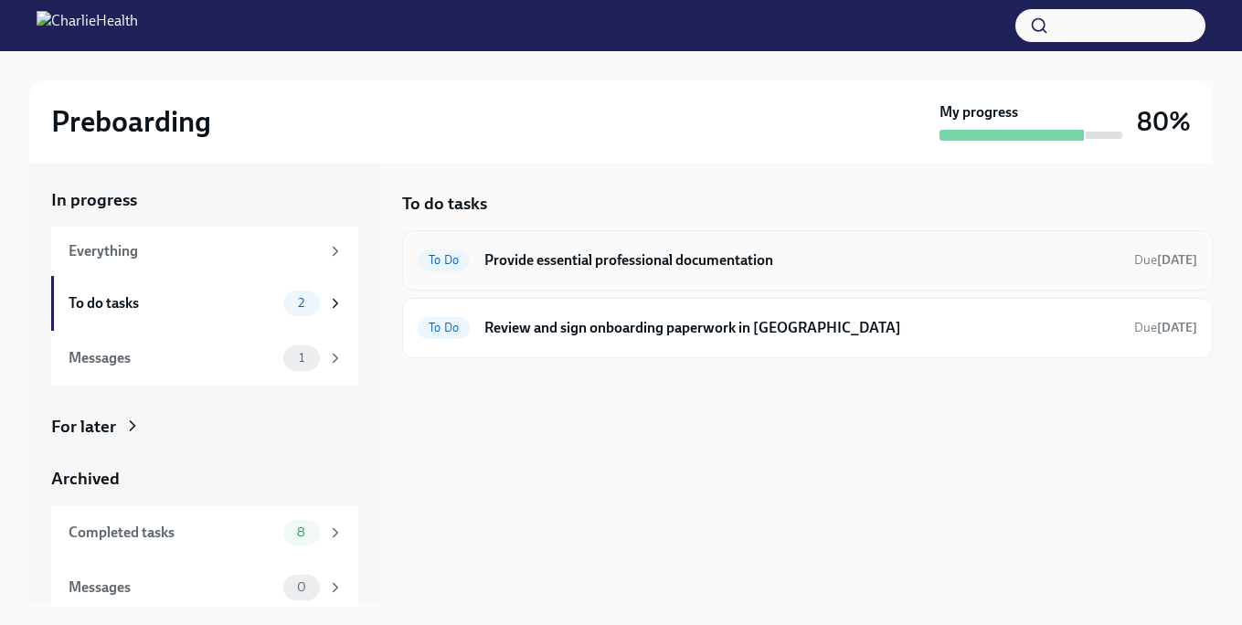
click at [563, 260] on h6 "Provide essential professional documentation" at bounding box center [802, 260] width 635 height 20
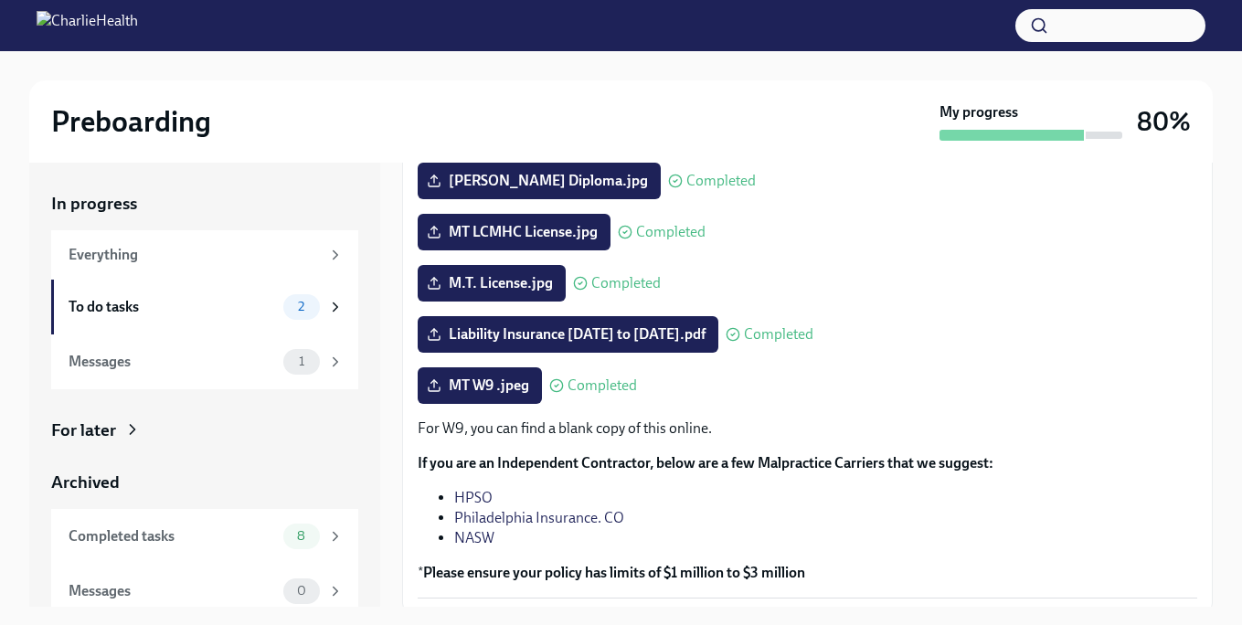
scroll to position [324, 0]
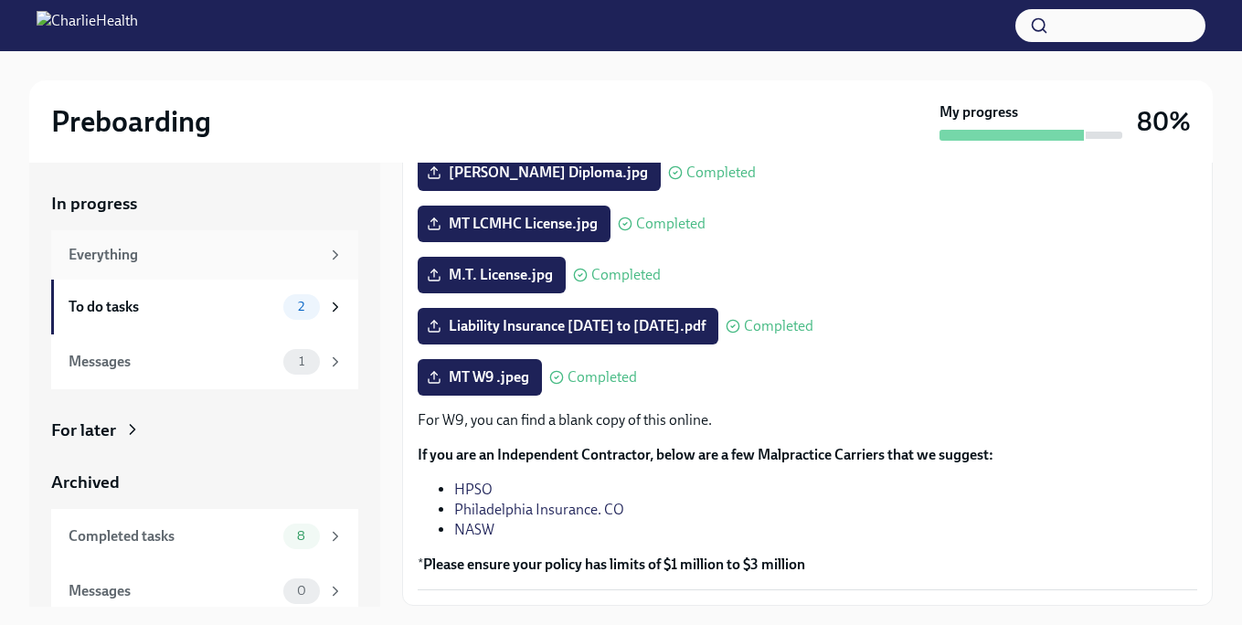
click at [121, 241] on div "Everything" at bounding box center [204, 254] width 307 height 49
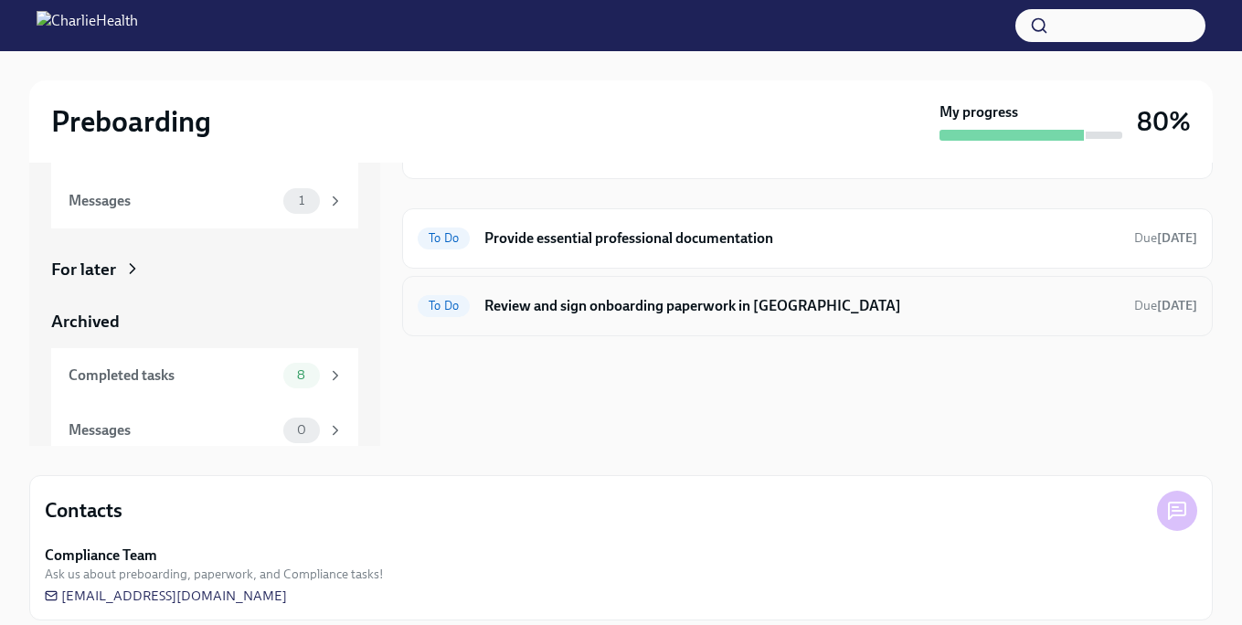
scroll to position [178, 0]
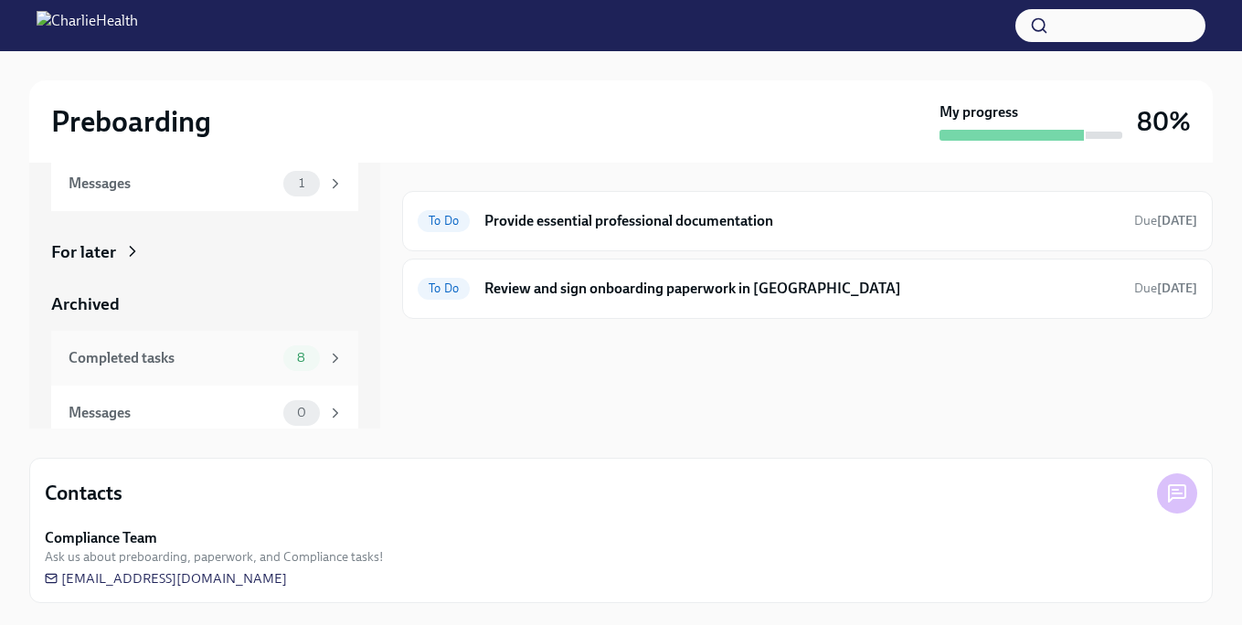
click at [156, 357] on div "Completed tasks" at bounding box center [173, 358] width 208 height 20
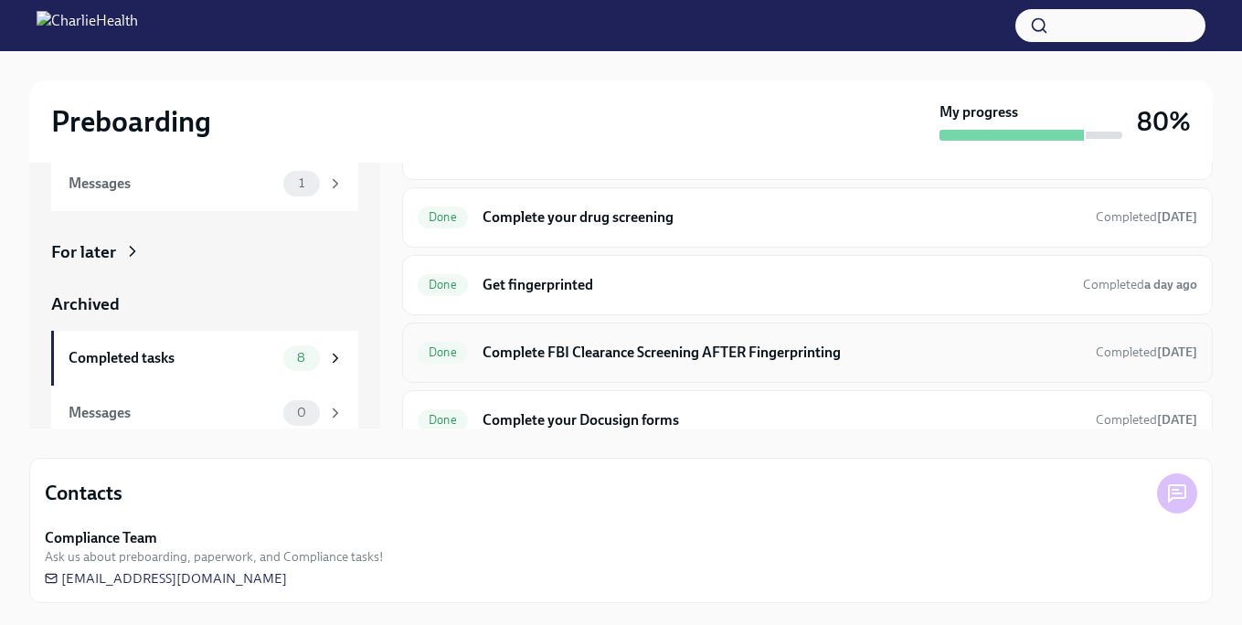
click at [894, 348] on h6 "Complete FBI Clearance Screening AFTER Fingerprinting" at bounding box center [782, 353] width 599 height 20
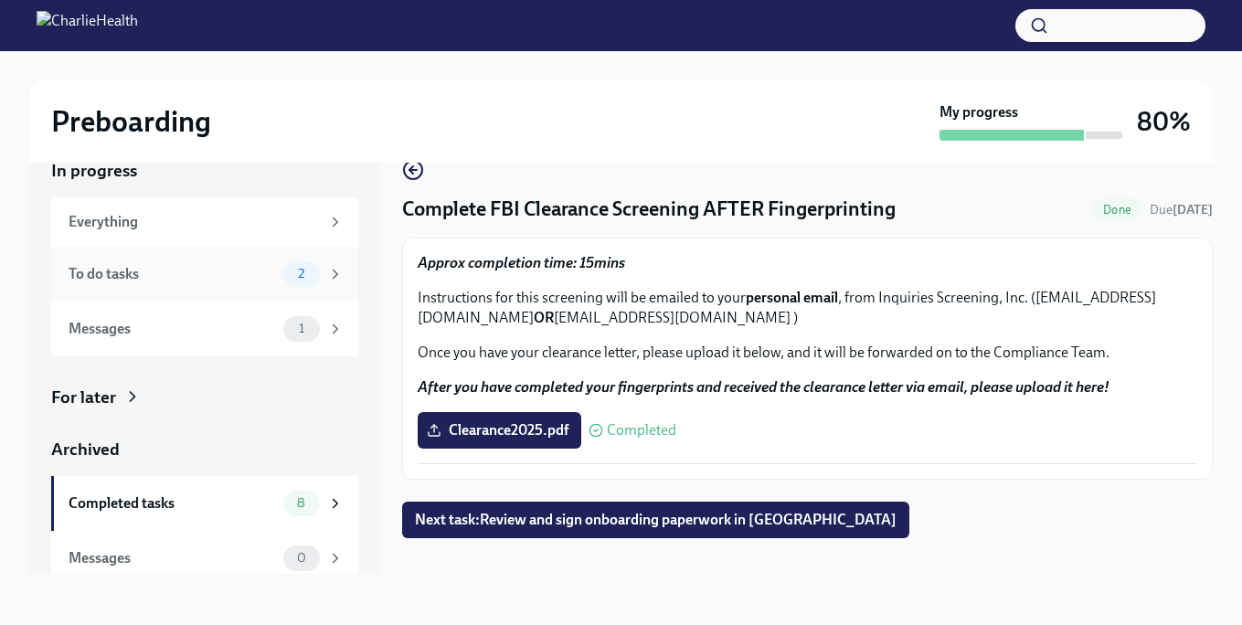
click at [126, 268] on div "To do tasks" at bounding box center [173, 274] width 208 height 20
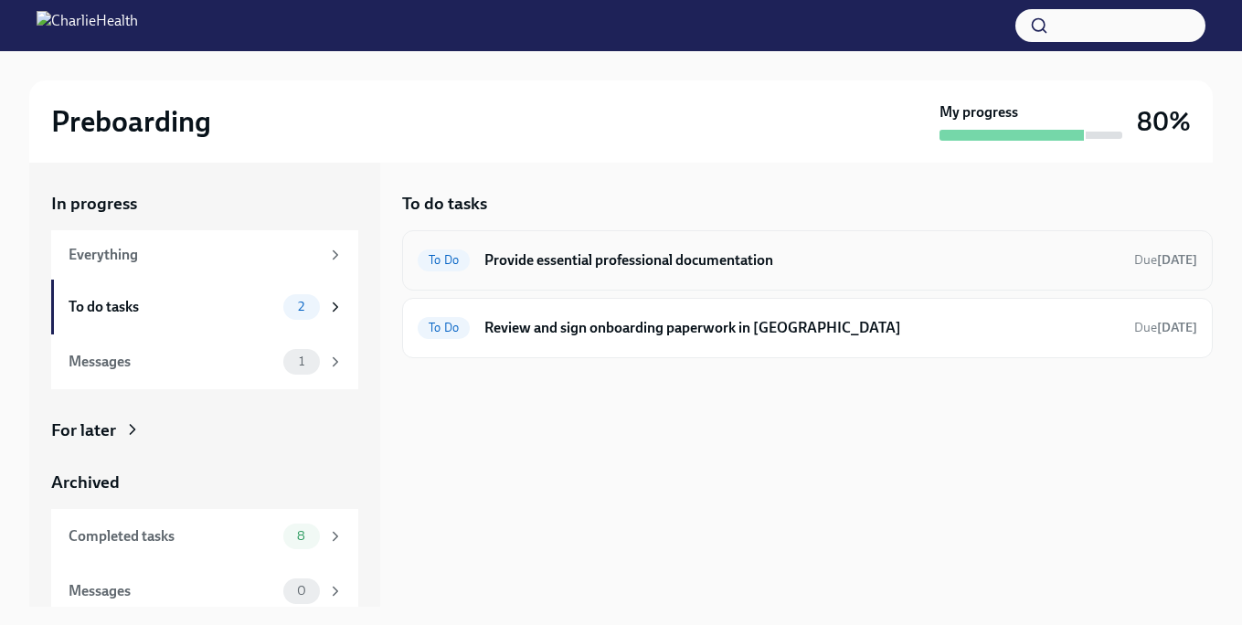
click at [639, 262] on h6 "Provide essential professional documentation" at bounding box center [802, 260] width 635 height 20
